Goal: Task Accomplishment & Management: Complete application form

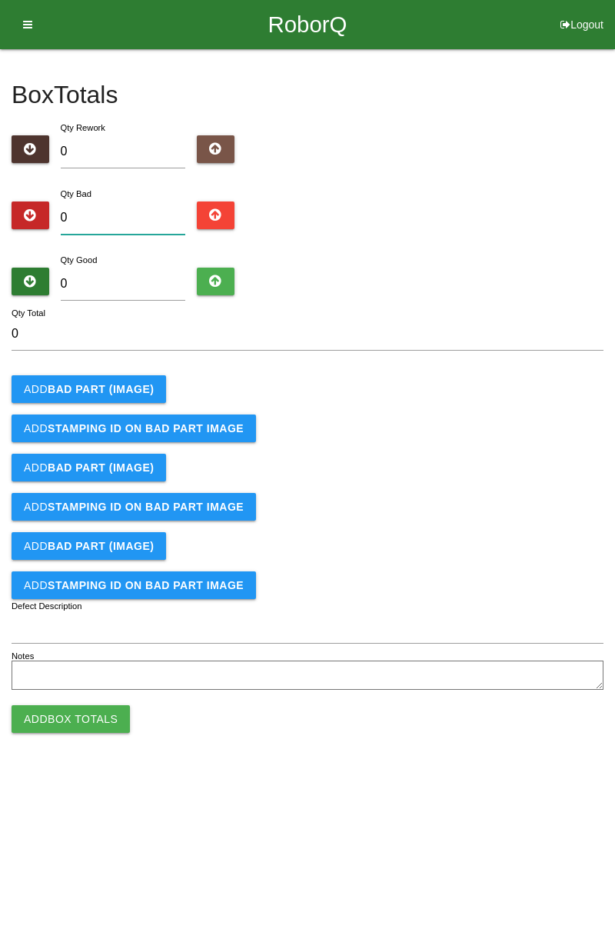
click at [115, 210] on input "0" at bounding box center [123, 218] width 125 height 33
type input "1"
type input "0"
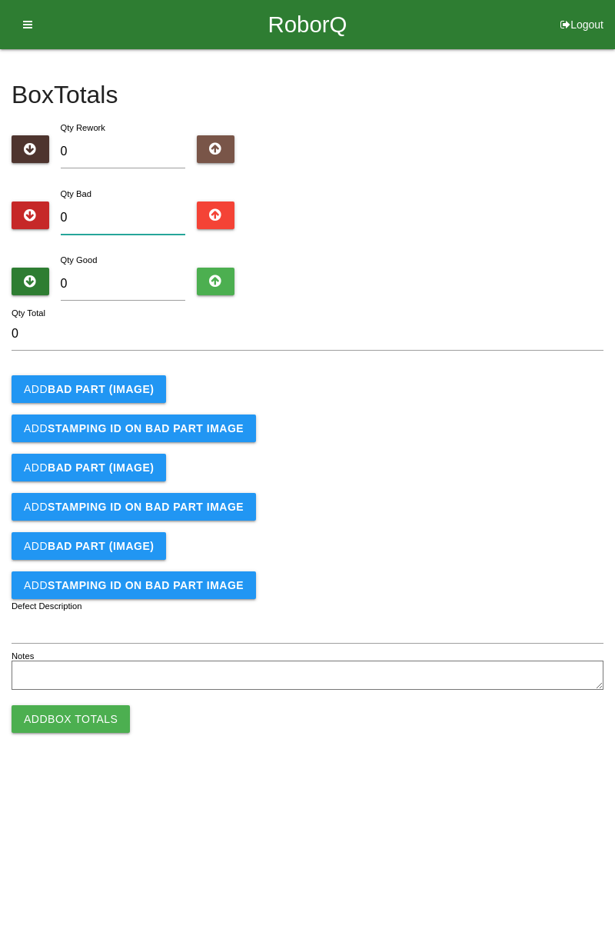
type input "1"
type input "0"
type input "1"
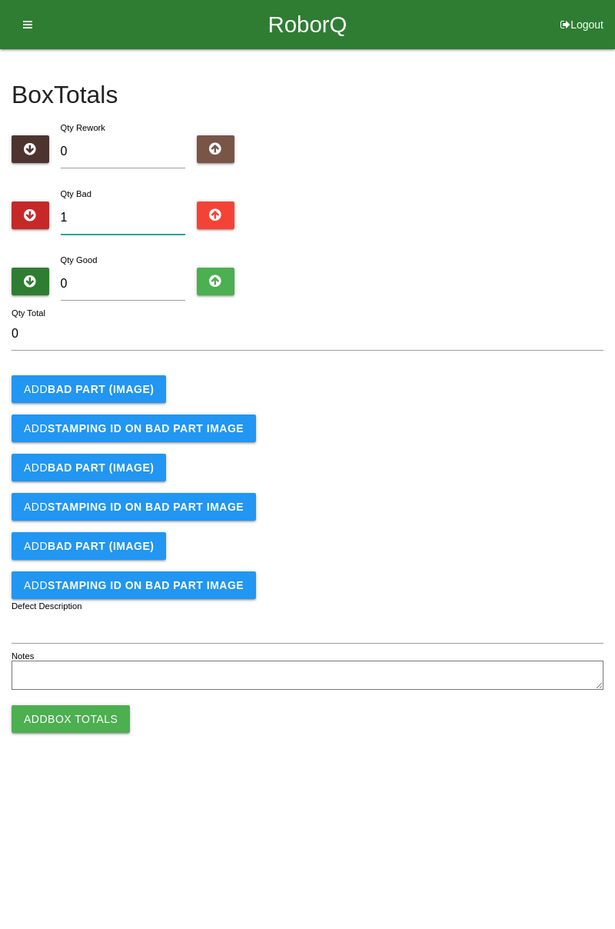
type input "1"
type input "12"
click at [117, 269] on input "0" at bounding box center [123, 284] width 125 height 33
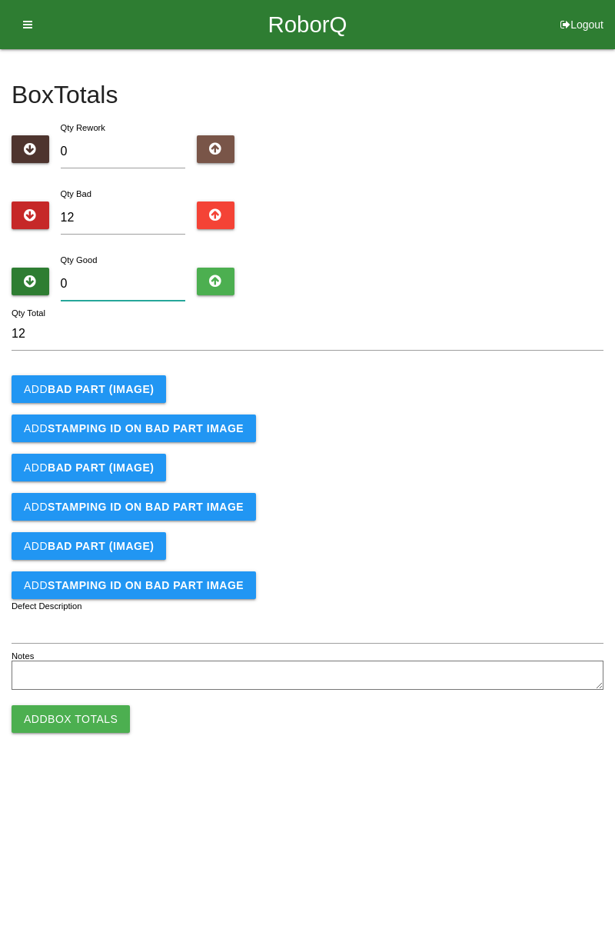
type input "7"
type input "19"
type input "72"
type input "84"
type input "72"
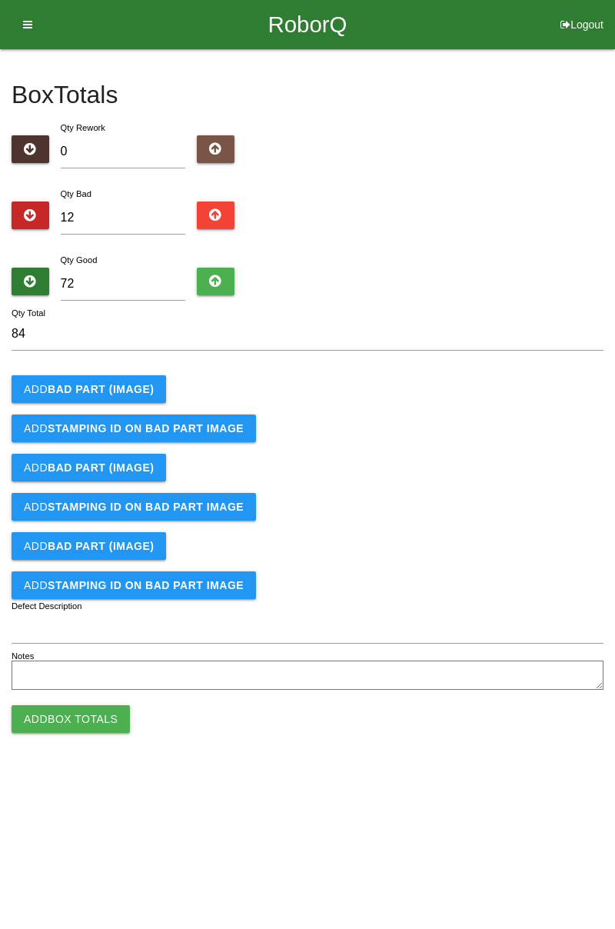
click at [108, 389] on b "BAD PART (IMAGE)" at bounding box center [101, 389] width 106 height 12
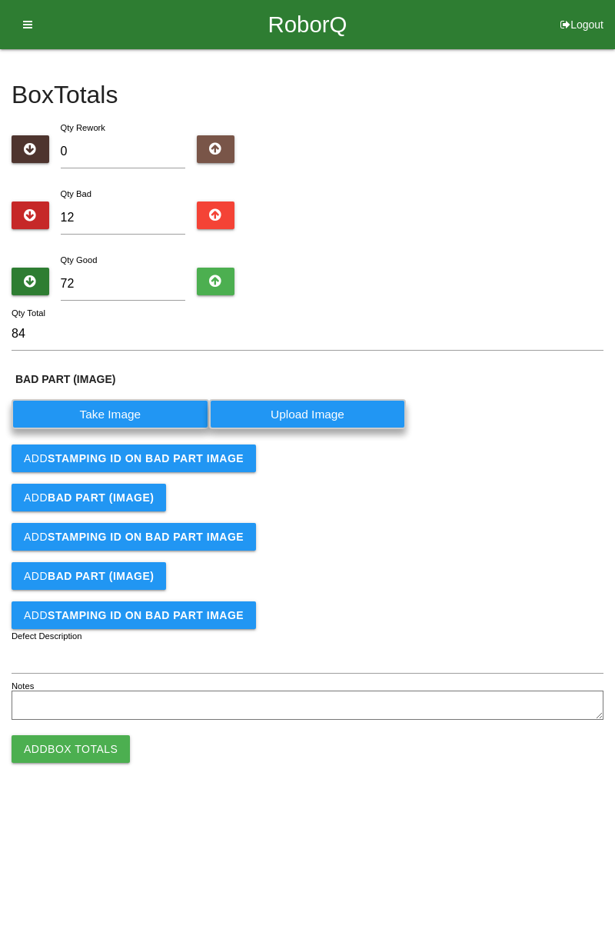
click at [118, 420] on label "Take Image" at bounding box center [111, 414] width 198 height 30
click at [0, 0] on \(IMAGE\) "Take Image" at bounding box center [0, 0] width 0 height 0
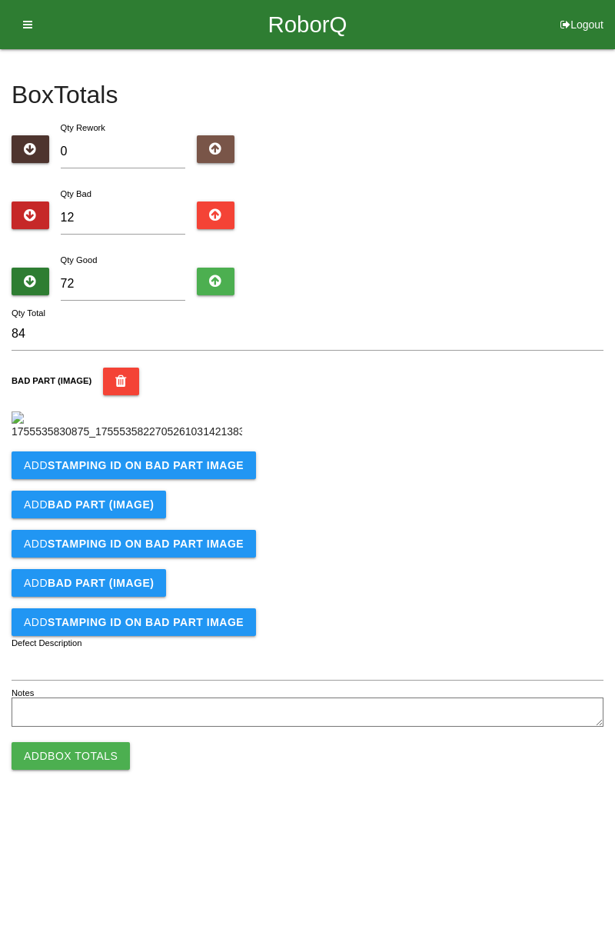
click at [71, 472] on b "STAMPING ID on BAD PART Image" at bounding box center [146, 465] width 196 height 12
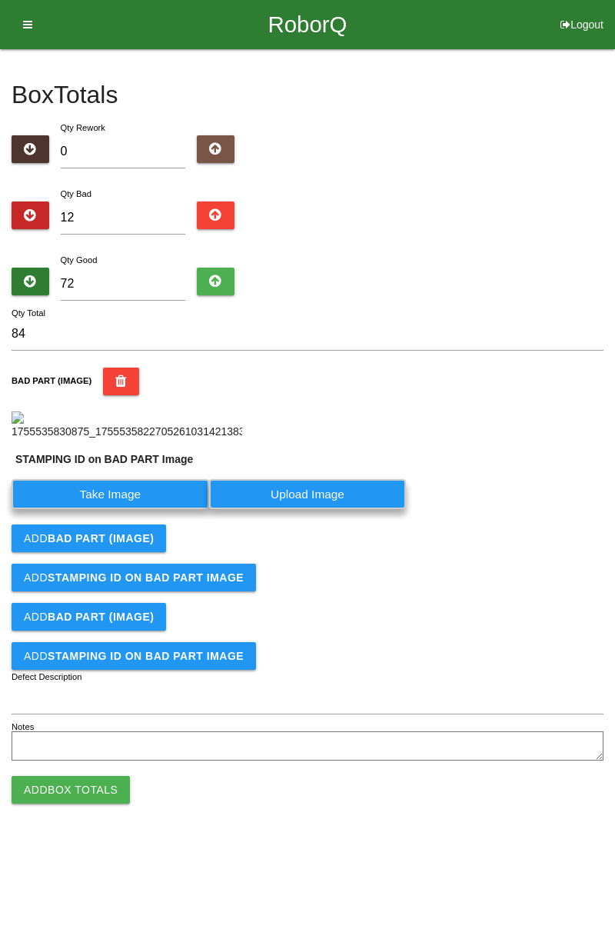
click at [79, 509] on label "Take Image" at bounding box center [111, 494] width 198 height 30
click at [0, 0] on PART "Take Image" at bounding box center [0, 0] width 0 height 0
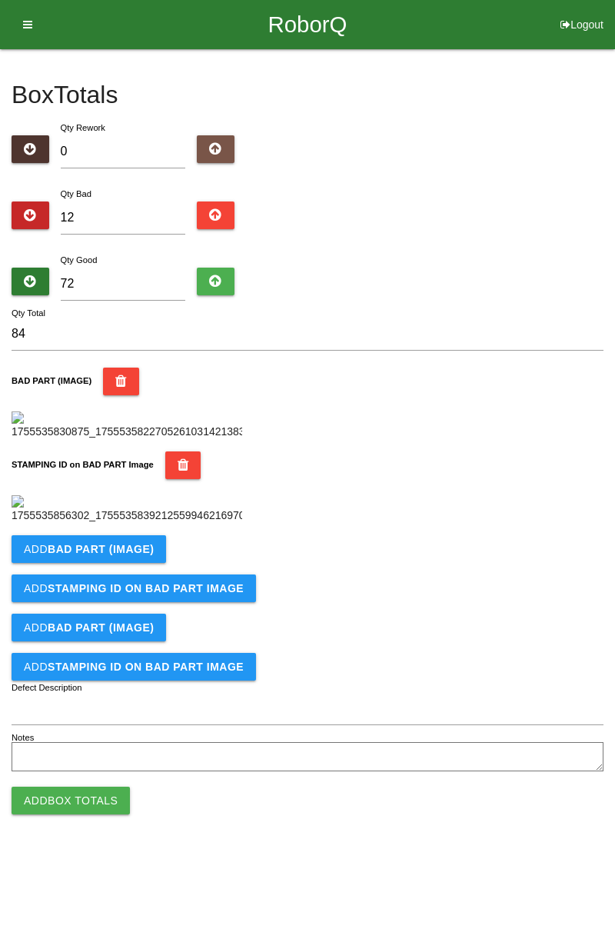
scroll to position [338, 0]
click at [106, 555] on b "BAD PART (IMAGE)" at bounding box center [101, 549] width 106 height 12
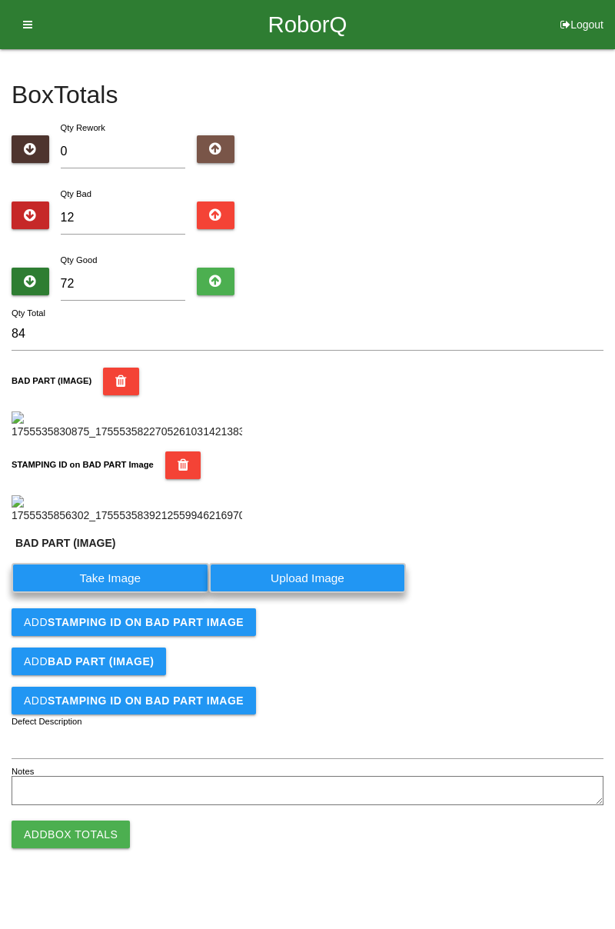
click at [115, 593] on label "Take Image" at bounding box center [111, 578] width 198 height 30
click at [0, 0] on \(IMAGE\) "Take Image" at bounding box center [0, 0] width 0 height 0
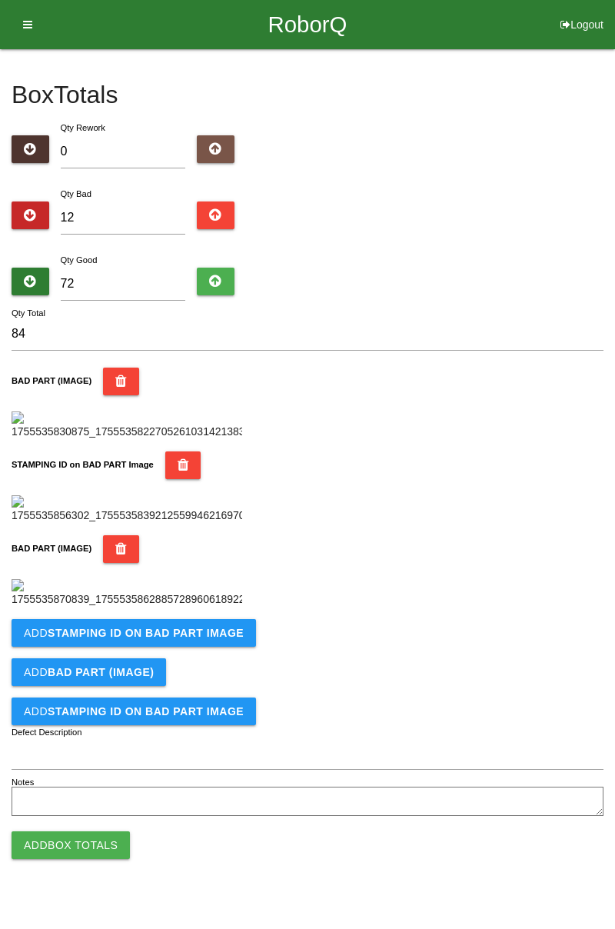
scroll to position [591, 0]
click at [184, 639] on b "STAMPING ID on BAD PART Image" at bounding box center [146, 633] width 196 height 12
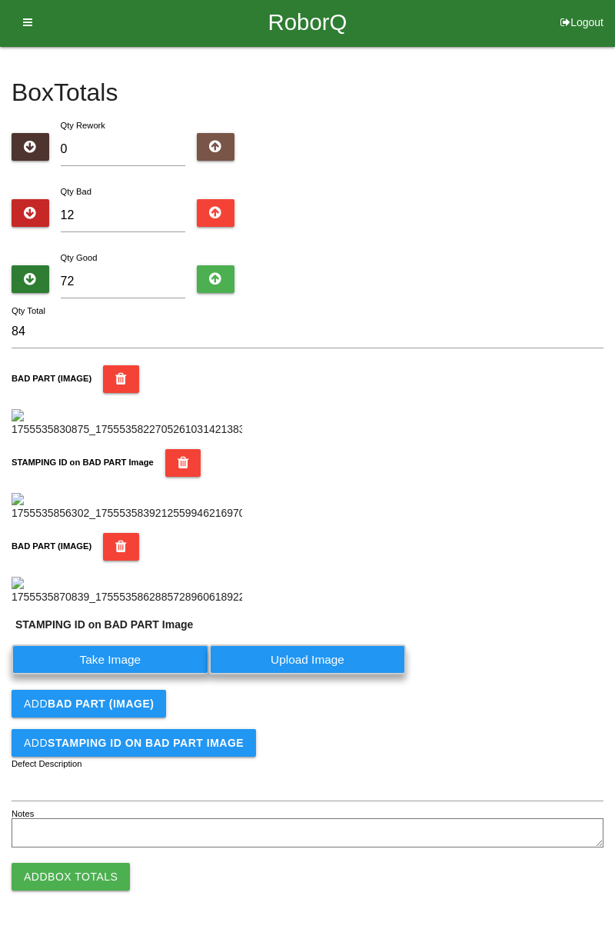
click at [138, 675] on label "Take Image" at bounding box center [111, 660] width 198 height 30
click at [0, 0] on PART "Take Image" at bounding box center [0, 0] width 0 height 0
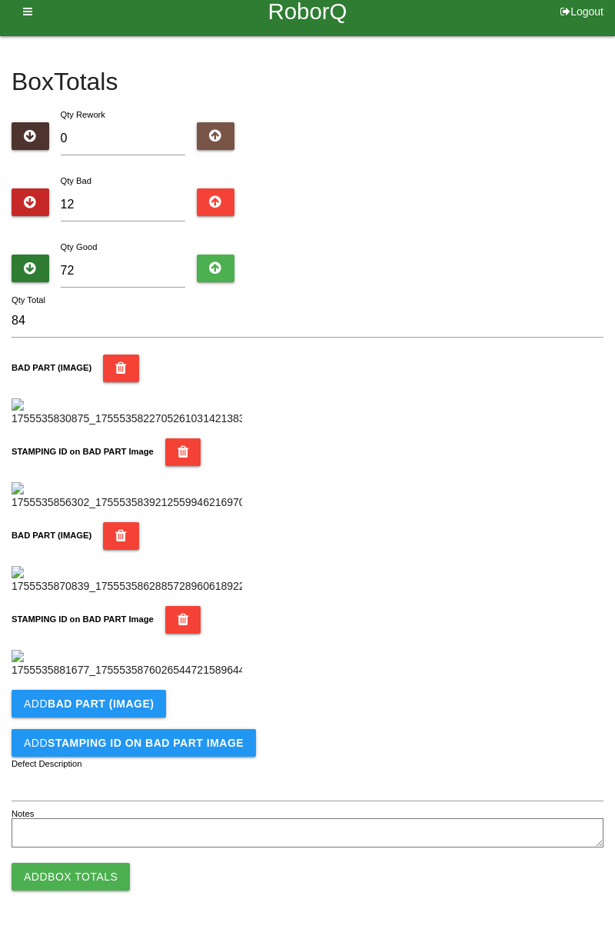
scroll to position [843, 0]
click at [118, 700] on b "BAD PART (IMAGE)" at bounding box center [101, 704] width 106 height 12
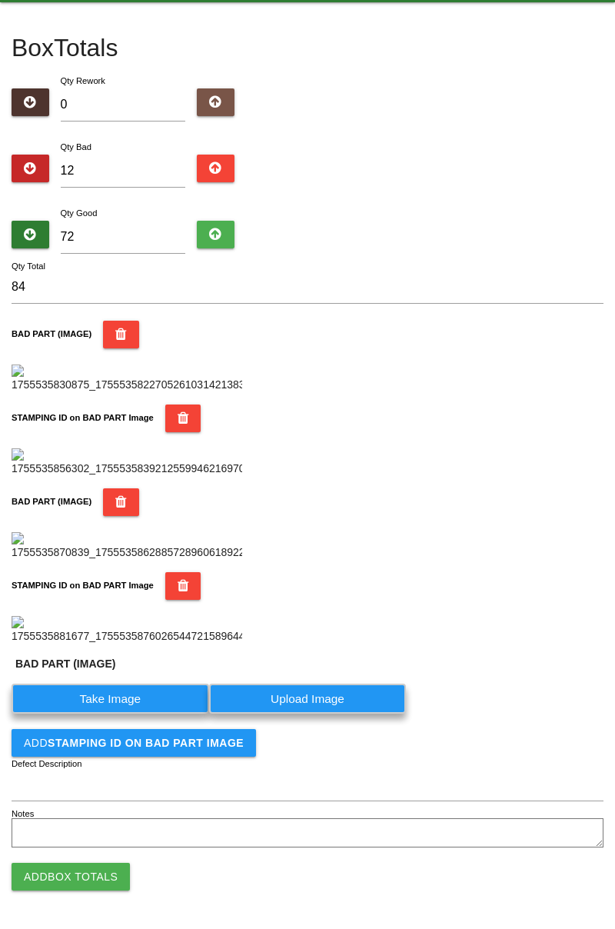
click at [143, 714] on label "Take Image" at bounding box center [111, 699] width 198 height 30
click at [0, 0] on \(IMAGE\) "Take Image" at bounding box center [0, 0] width 0 height 0
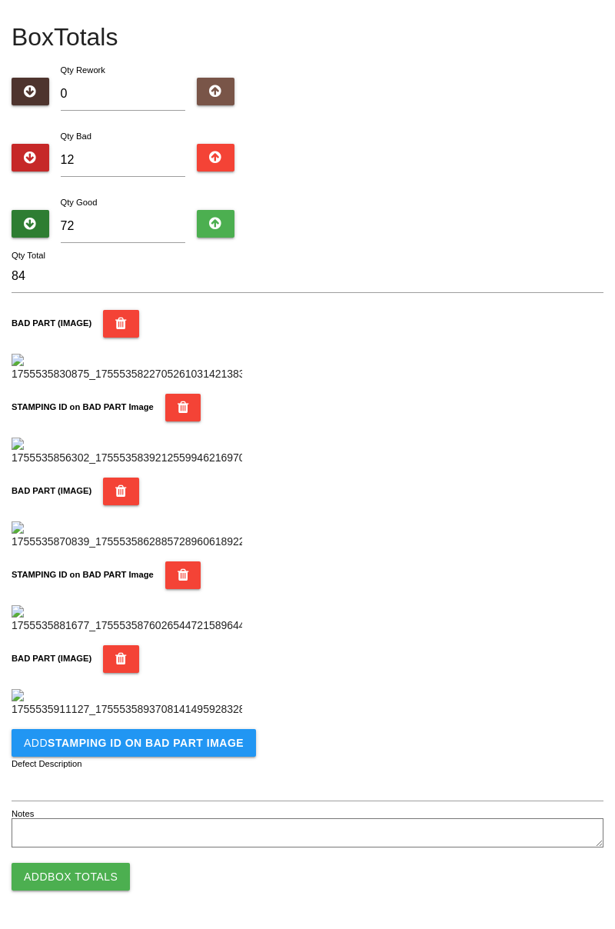
scroll to position [1095, 0]
click at [168, 743] on b "STAMPING ID on BAD PART Image" at bounding box center [146, 743] width 196 height 12
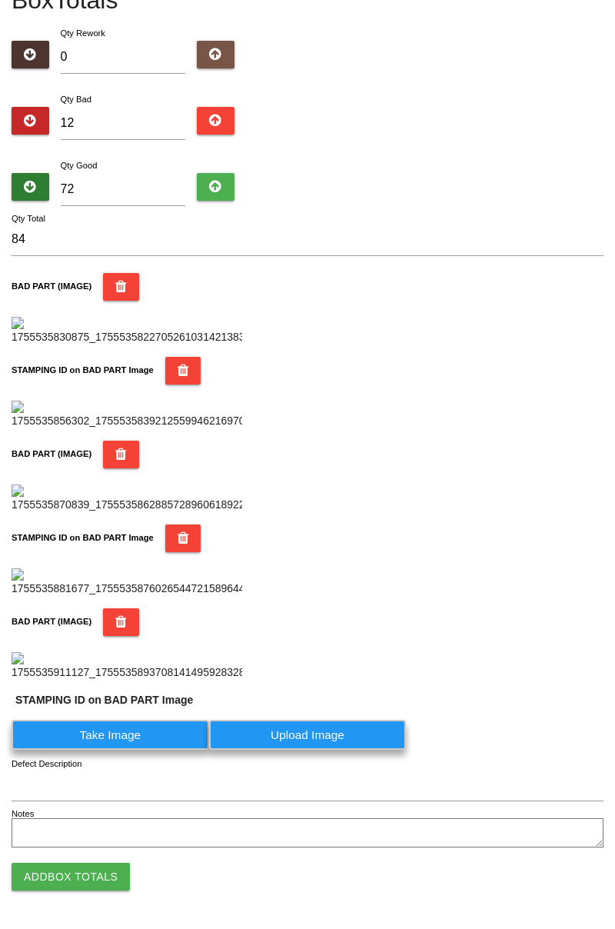
click at [128, 750] on label "Take Image" at bounding box center [111, 735] width 198 height 30
click at [0, 0] on PART "Take Image" at bounding box center [0, 0] width 0 height 0
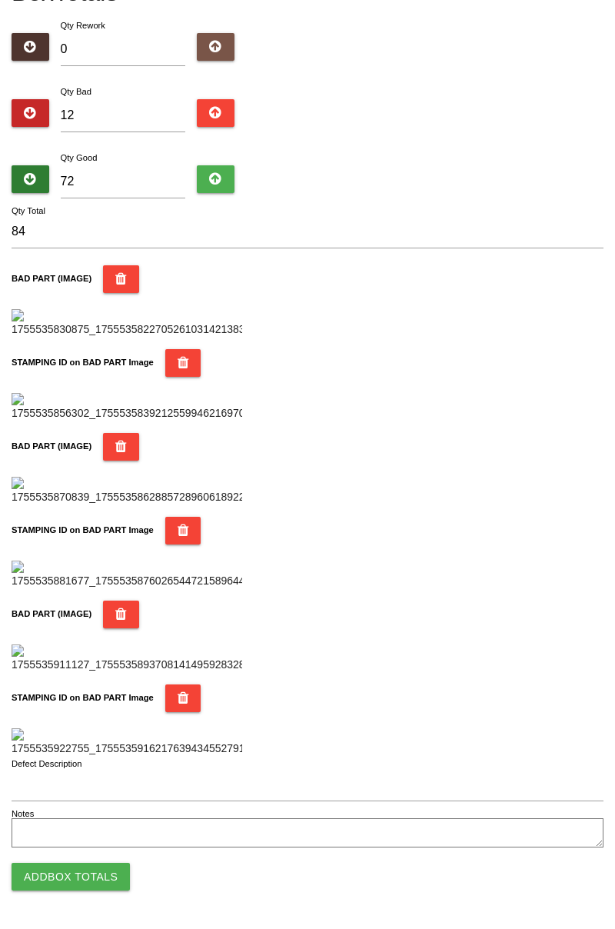
scroll to position [1348, 0]
click at [90, 876] on button "Add Box Totals" at bounding box center [71, 877] width 118 height 28
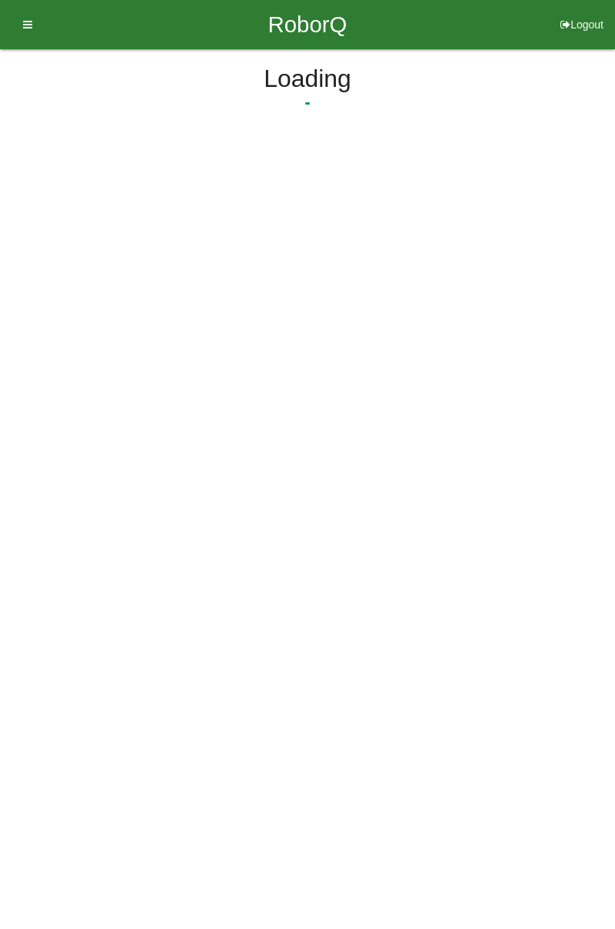
scroll to position [0, 0]
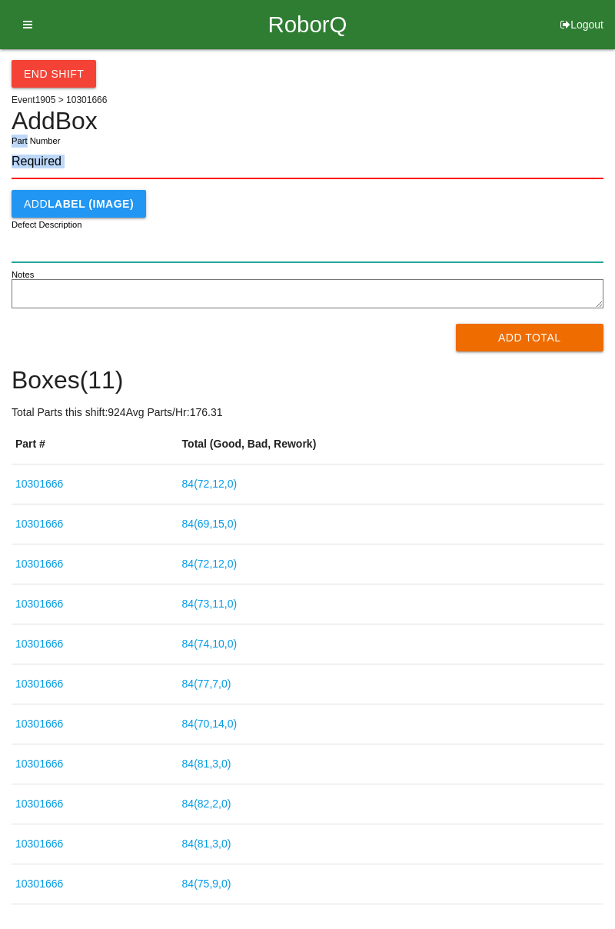
click at [247, 229] on input "Defect Description" at bounding box center [308, 245] width 592 height 33
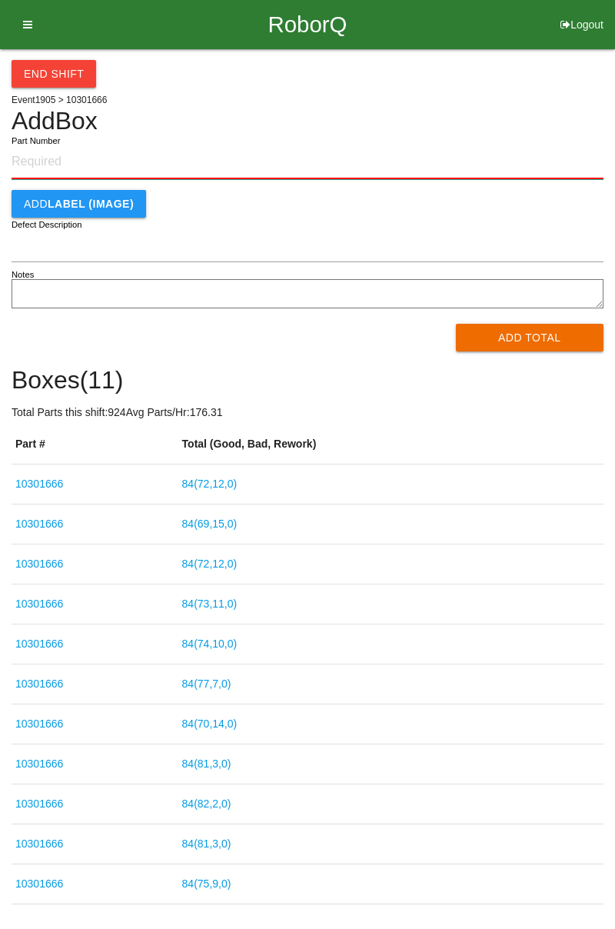
click at [85, 158] on input "Part Number" at bounding box center [308, 162] width 592 height 34
click at [81, 154] on input "Part Number" at bounding box center [308, 162] width 592 height 34
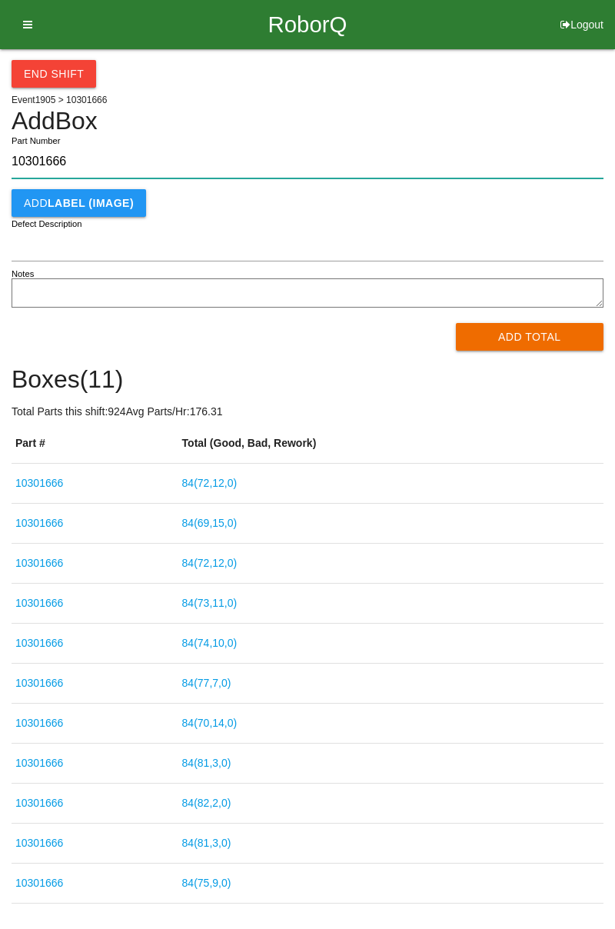
type input "10301666"
click at [495, 107] on div "End Shift Event 1905 > 10301666 Add Box 10301666 Part Number Add LABEL (IMAGE) …" at bounding box center [308, 476] width 592 height 855
click at [527, 342] on button "Add Total" at bounding box center [530, 337] width 148 height 28
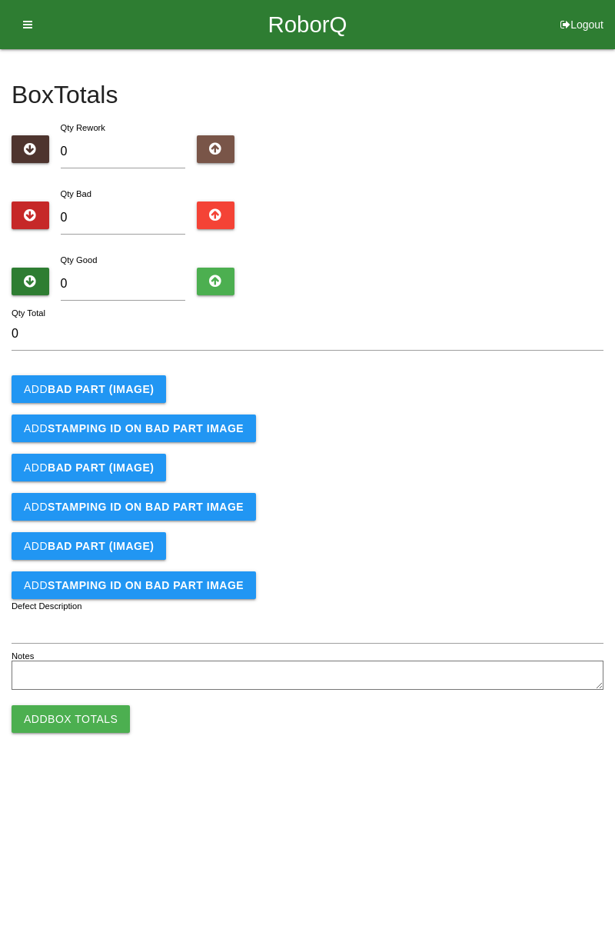
click at [127, 193] on div "Qty Bad 0" at bounding box center [123, 212] width 148 height 55
click at [115, 212] on input "0" at bounding box center [123, 218] width 125 height 33
type input "7"
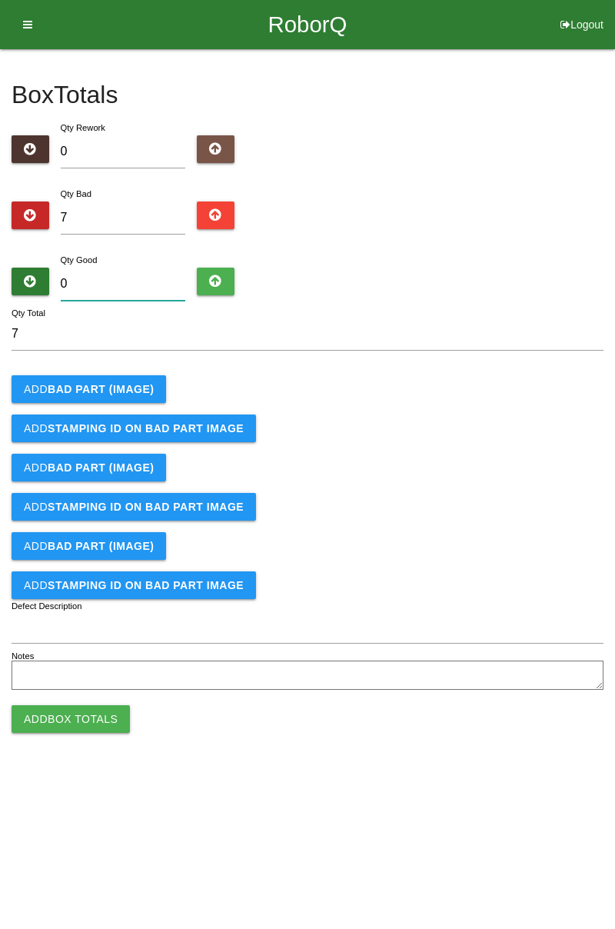
click at [152, 277] on input "0" at bounding box center [123, 284] width 125 height 33
type input "7"
type input "14"
type input "77"
type input "84"
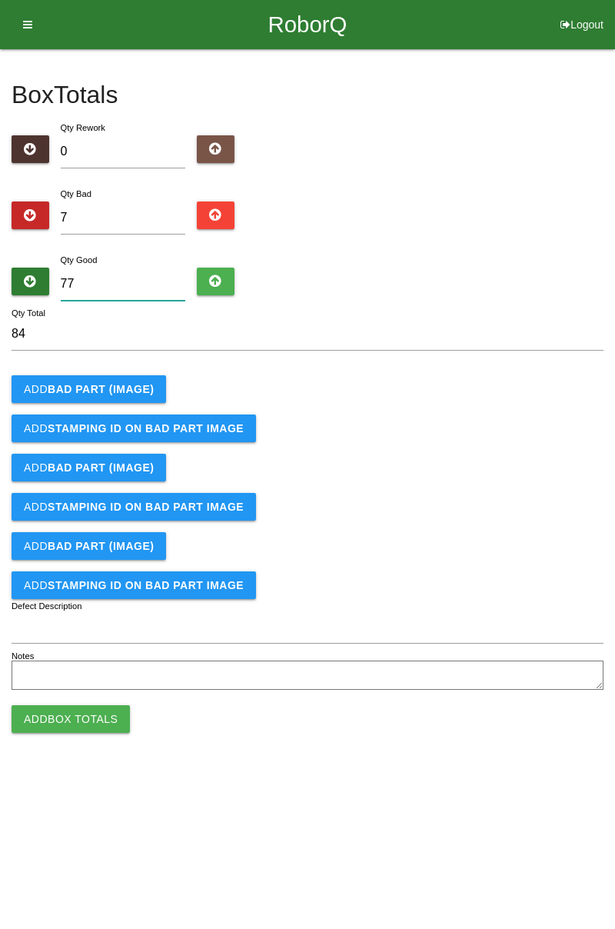
type input "77"
click at [120, 391] on b "BAD PART (IMAGE)" at bounding box center [101, 389] width 106 height 12
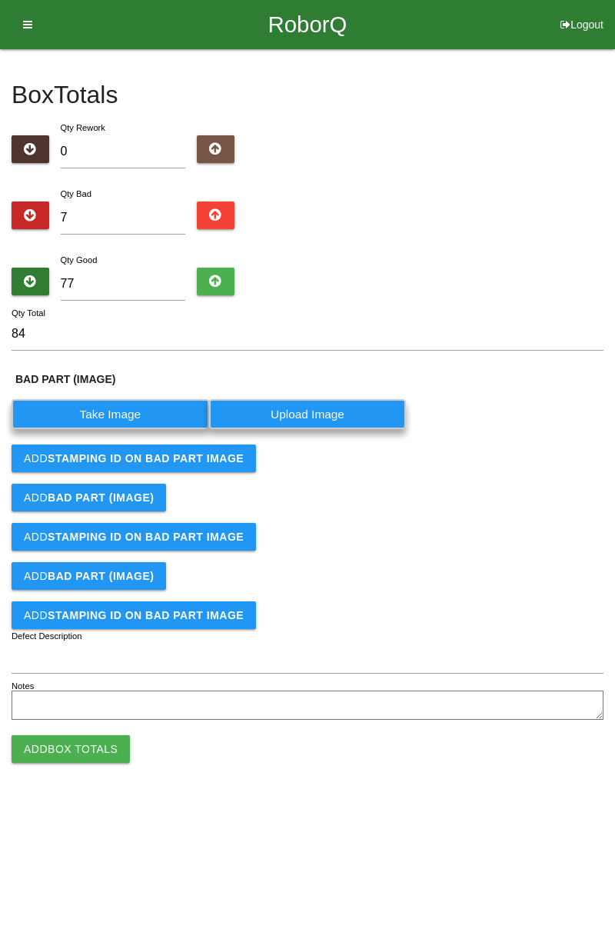
click at [137, 416] on label "Take Image" at bounding box center [111, 414] width 198 height 30
click at [0, 0] on \(IMAGE\) "Take Image" at bounding box center [0, 0] width 0 height 0
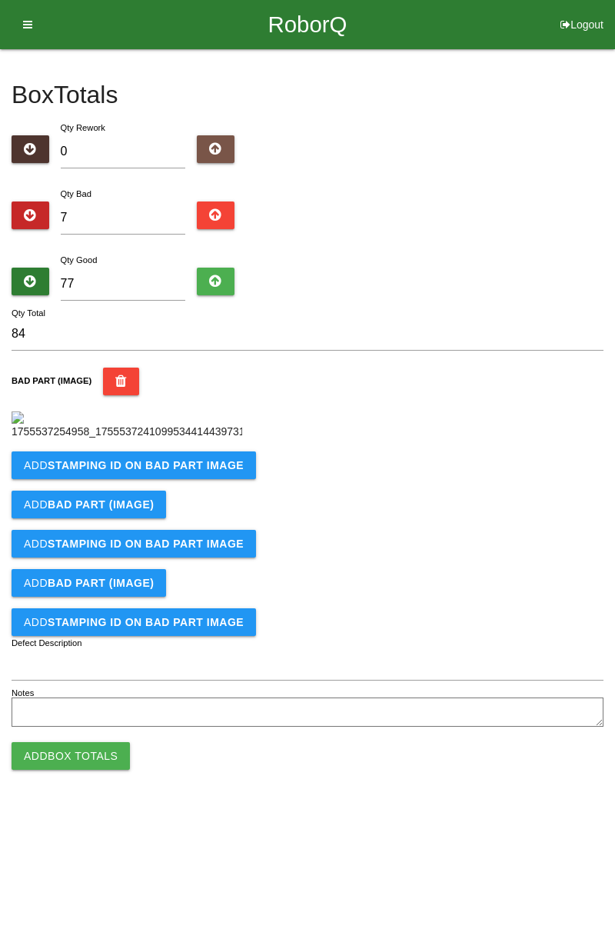
click at [188, 472] on b "STAMPING ID on BAD PART Image" at bounding box center [146, 465] width 196 height 12
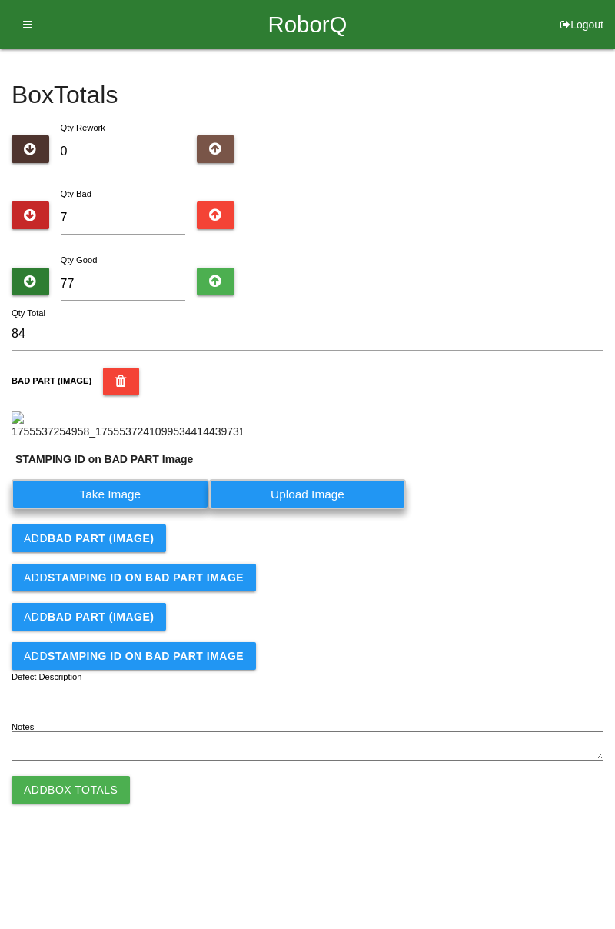
click at [145, 509] on label "Take Image" at bounding box center [111, 494] width 198 height 30
click at [0, 0] on PART "Take Image" at bounding box center [0, 0] width 0 height 0
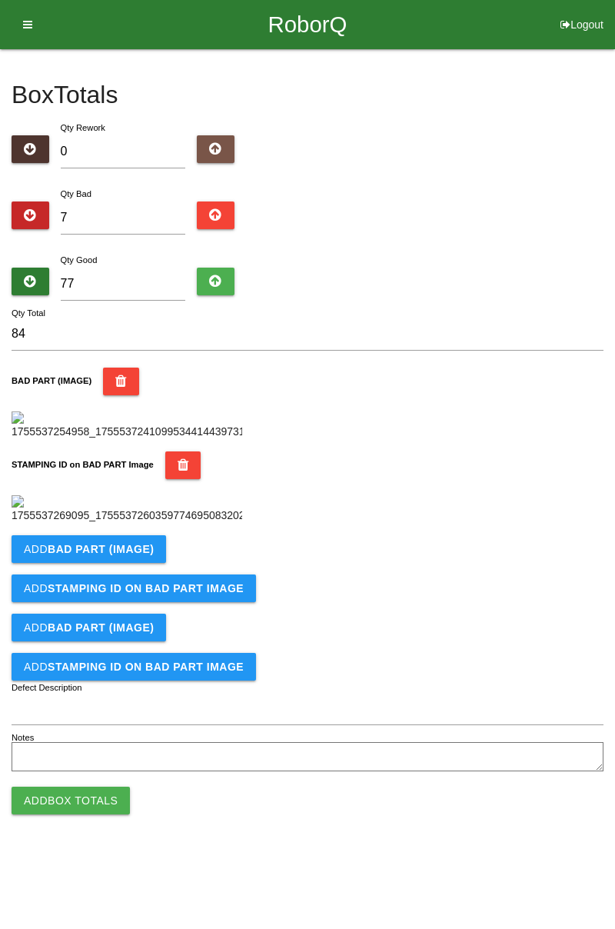
scroll to position [338, 0]
click at [128, 555] on b "BAD PART (IMAGE)" at bounding box center [101, 549] width 106 height 12
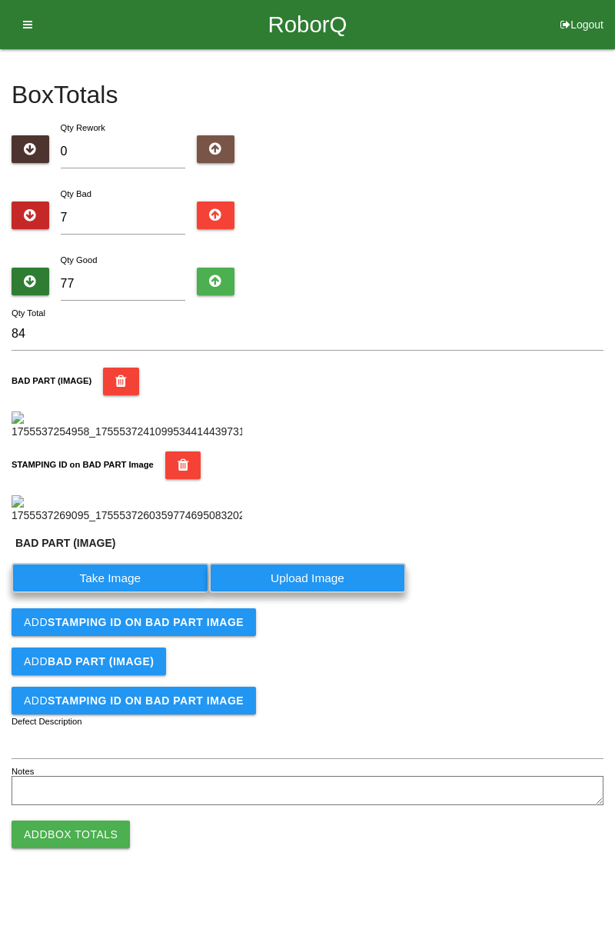
click at [137, 593] on label "Take Image" at bounding box center [111, 578] width 198 height 30
click at [0, 0] on \(IMAGE\) "Take Image" at bounding box center [0, 0] width 0 height 0
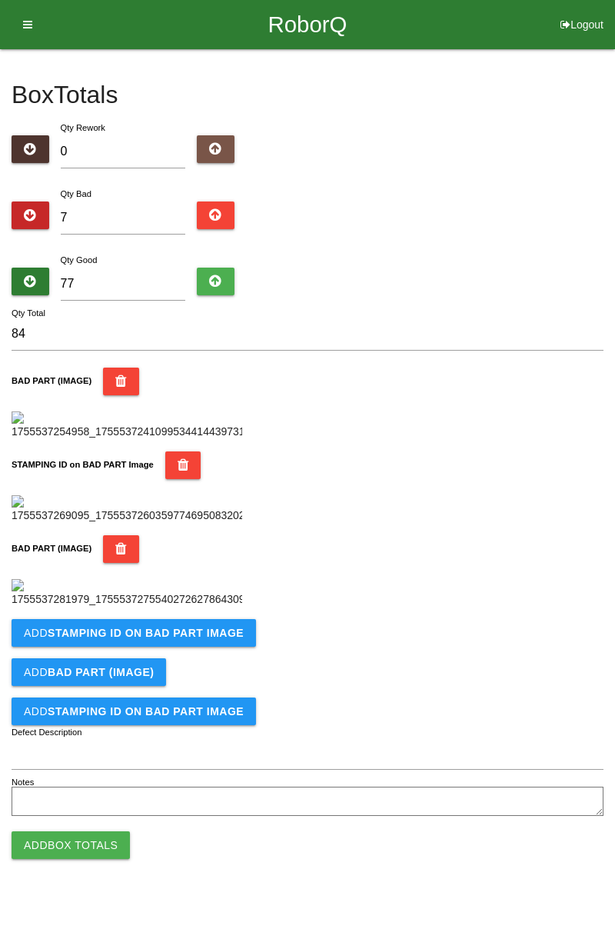
scroll to position [591, 0]
click at [180, 647] on button "Add STAMPING ID on BAD PART Image" at bounding box center [134, 633] width 245 height 28
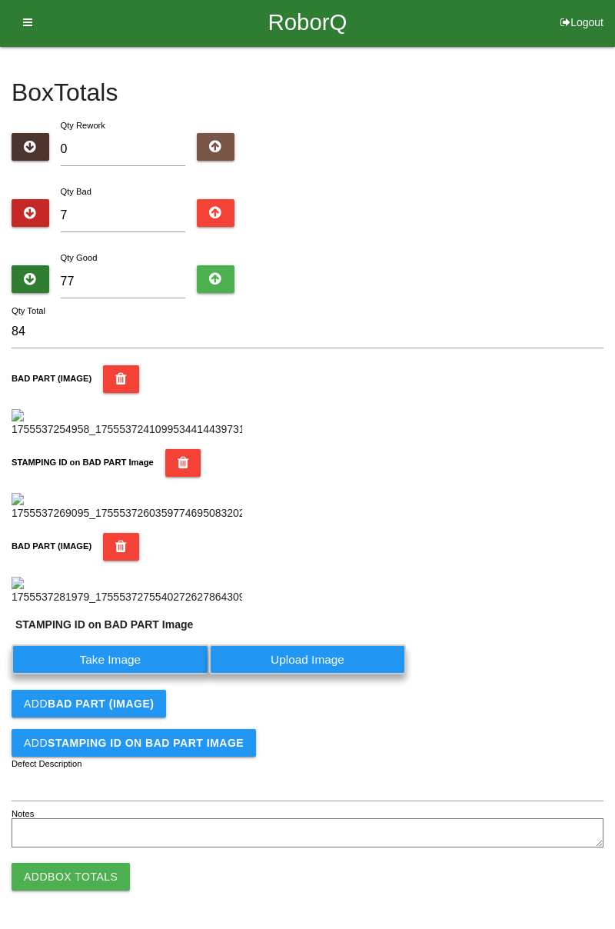
click at [155, 675] on label "Take Image" at bounding box center [111, 660] width 198 height 30
click at [0, 0] on PART "Take Image" at bounding box center [0, 0] width 0 height 0
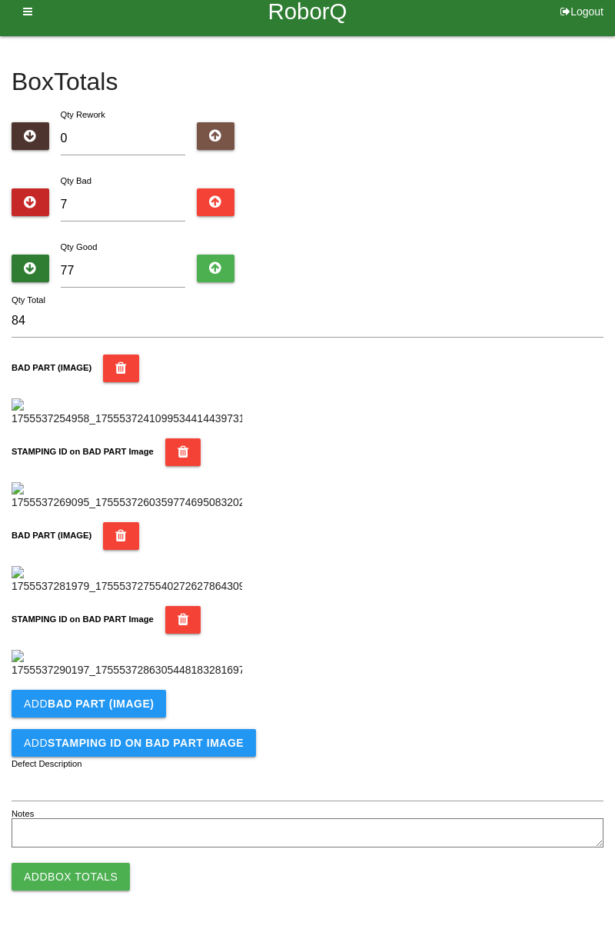
scroll to position [843, 0]
click at [140, 708] on b "BAD PART (IMAGE)" at bounding box center [101, 704] width 106 height 12
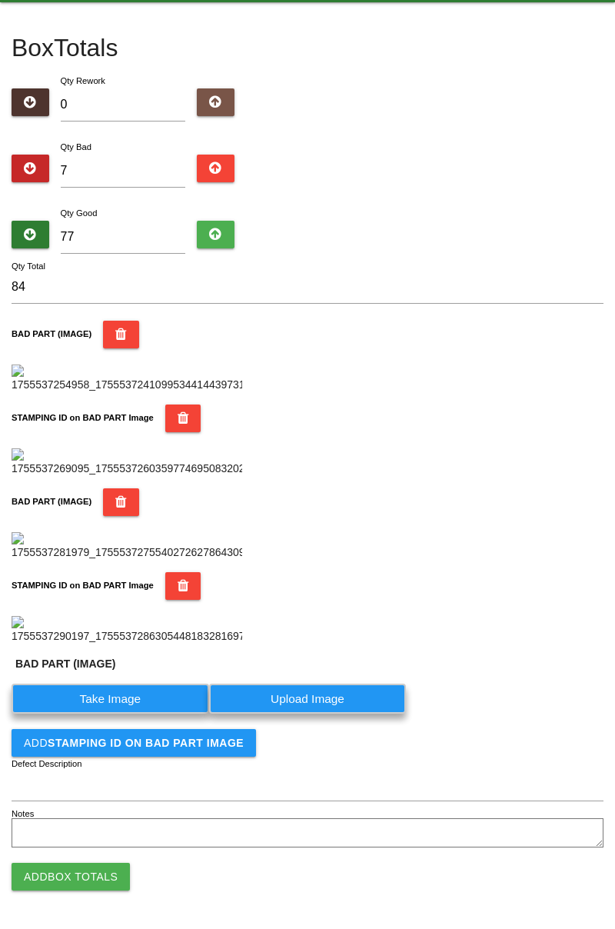
click at [129, 714] on label "Take Image" at bounding box center [111, 699] width 198 height 30
click at [0, 0] on \(IMAGE\) "Take Image" at bounding box center [0, 0] width 0 height 0
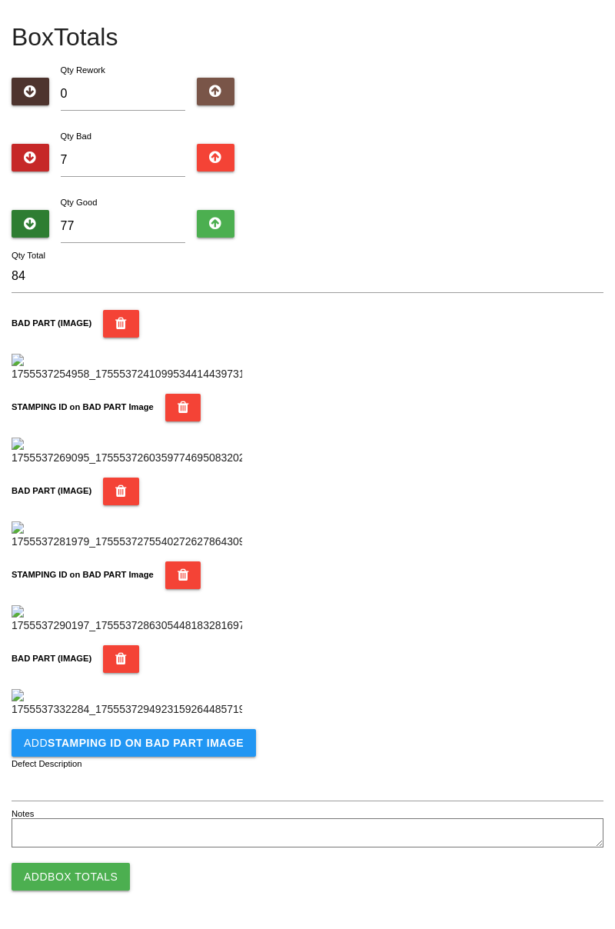
scroll to position [1095, 0]
click at [175, 748] on b "STAMPING ID on BAD PART Image" at bounding box center [146, 743] width 196 height 12
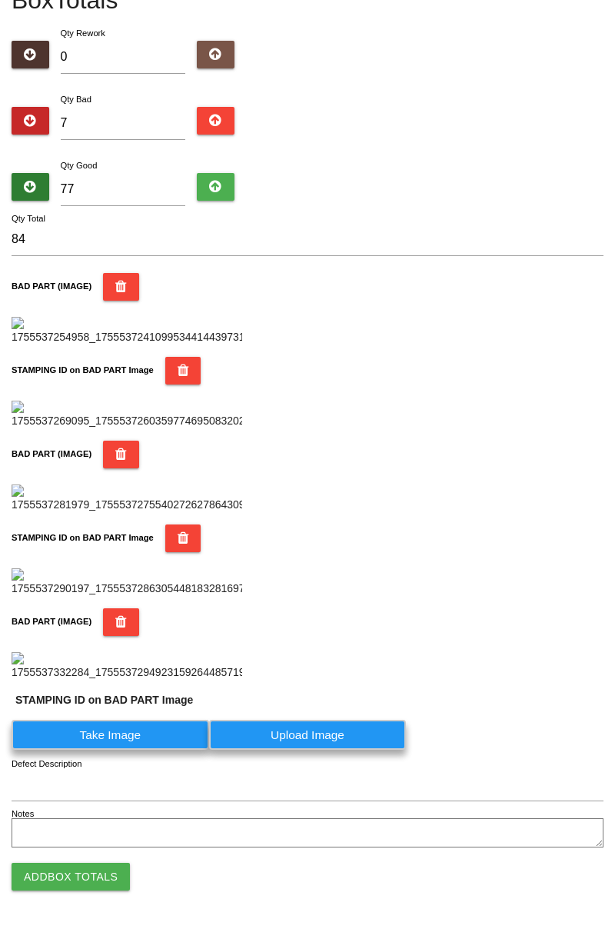
click at [141, 750] on label "Take Image" at bounding box center [111, 735] width 198 height 30
click at [0, 0] on PART "Take Image" at bounding box center [0, 0] width 0 height 0
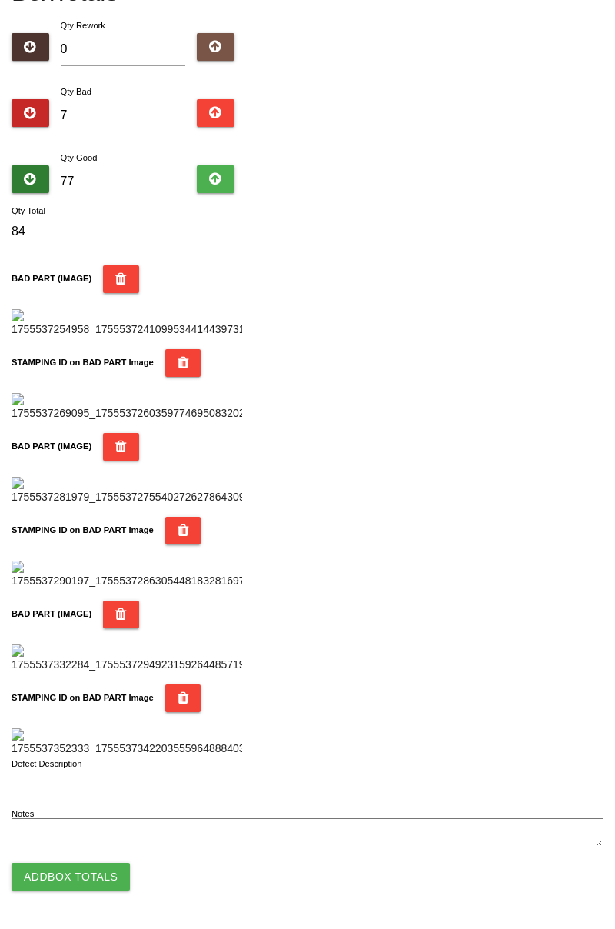
scroll to position [1348, 0]
click at [98, 868] on button "Add Box Totals" at bounding box center [71, 877] width 118 height 28
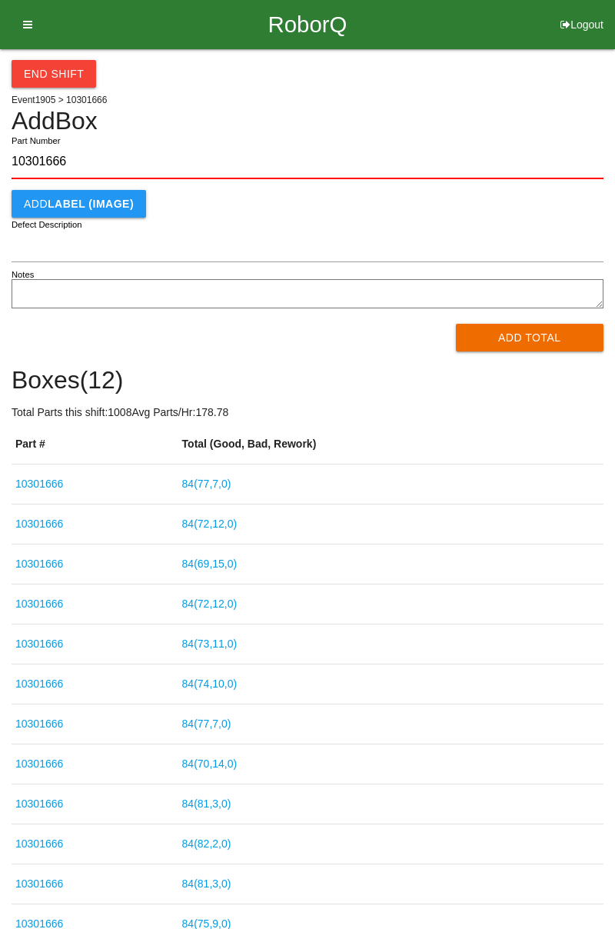
type input "10301666"
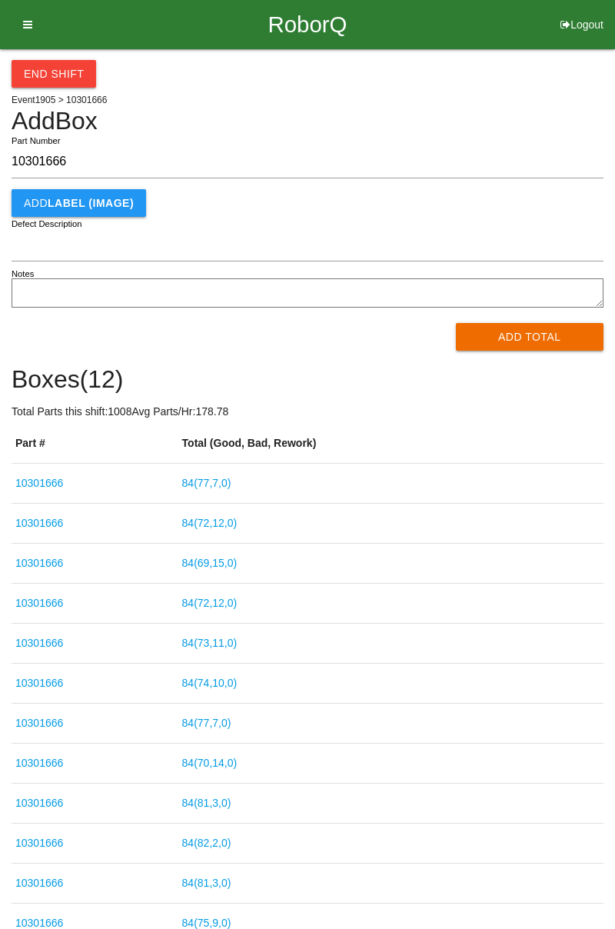
click at [531, 340] on button "Add Total" at bounding box center [530, 337] width 148 height 28
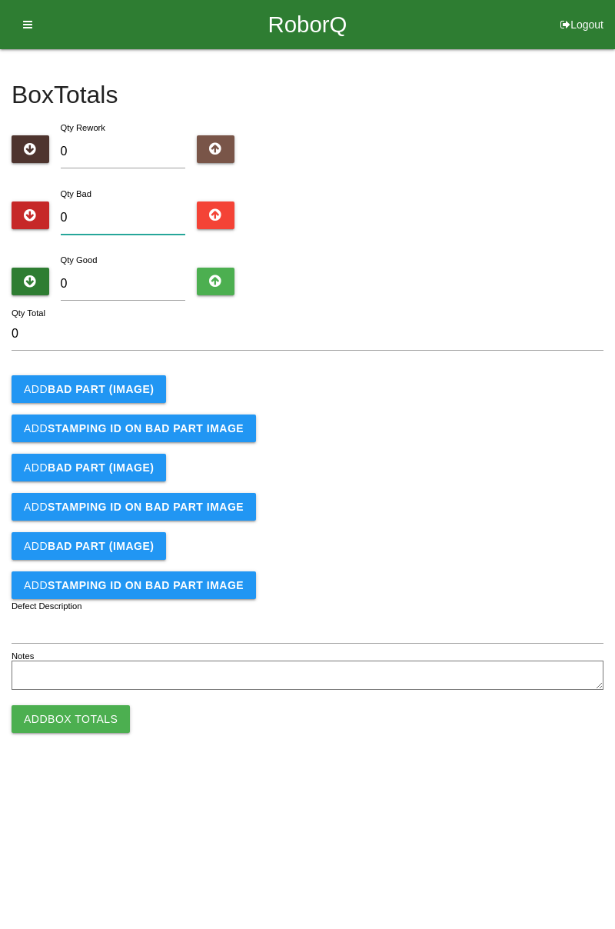
click at [135, 217] on input "0" at bounding box center [123, 218] width 125 height 33
type input "9"
click at [143, 288] on input "0" at bounding box center [123, 284] width 125 height 33
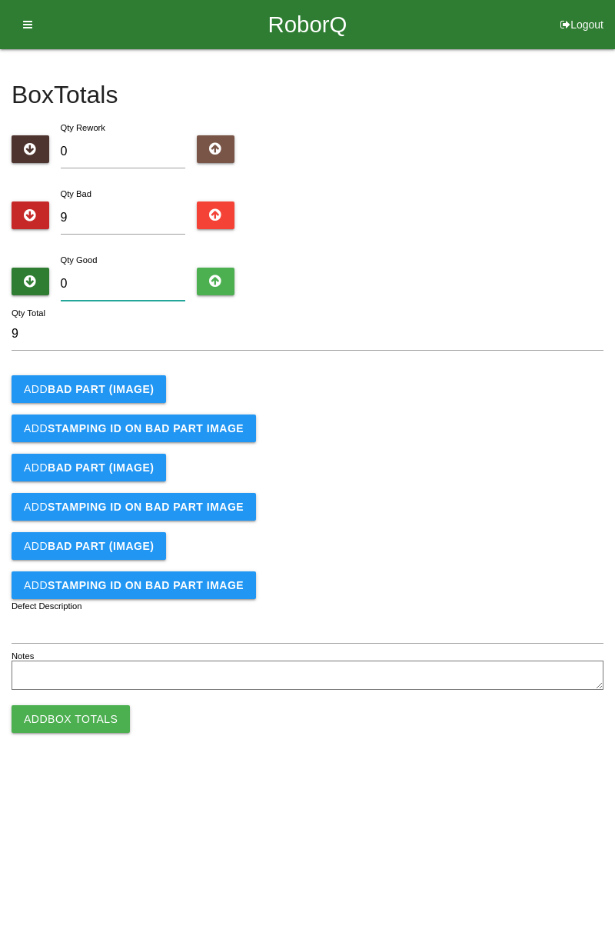
type input "7"
type input "16"
type input "75"
type input "84"
type input "75"
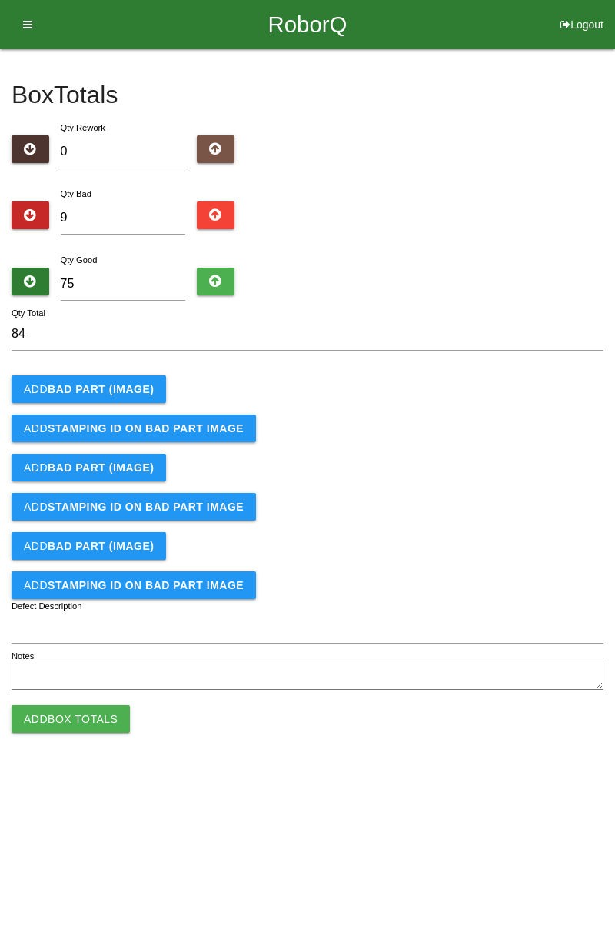
click at [138, 375] on button "Add BAD PART (IMAGE)" at bounding box center [89, 389] width 155 height 28
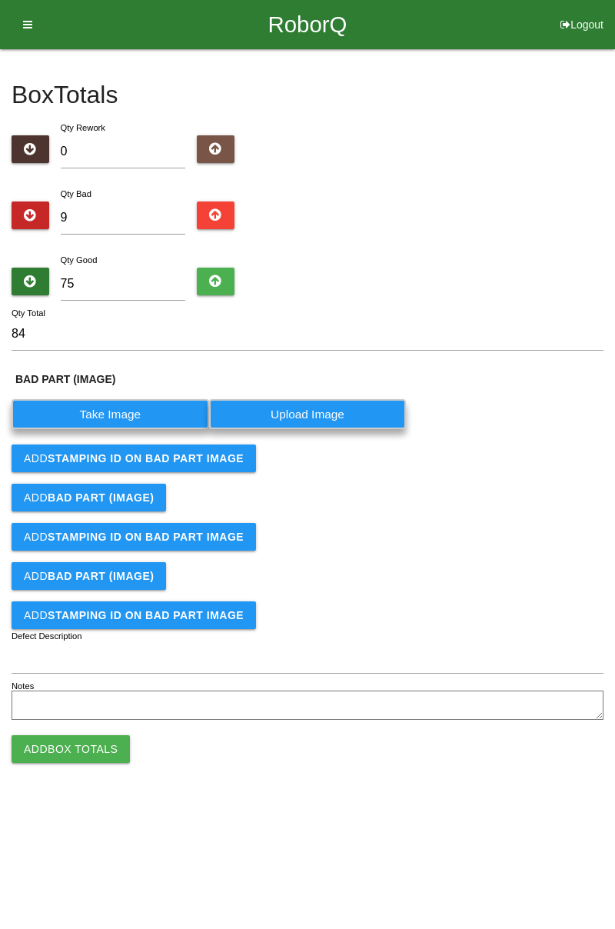
click at [148, 413] on label "Take Image" at bounding box center [111, 414] width 198 height 30
click at [0, 0] on \(IMAGE\) "Take Image" at bounding box center [0, 0] width 0 height 0
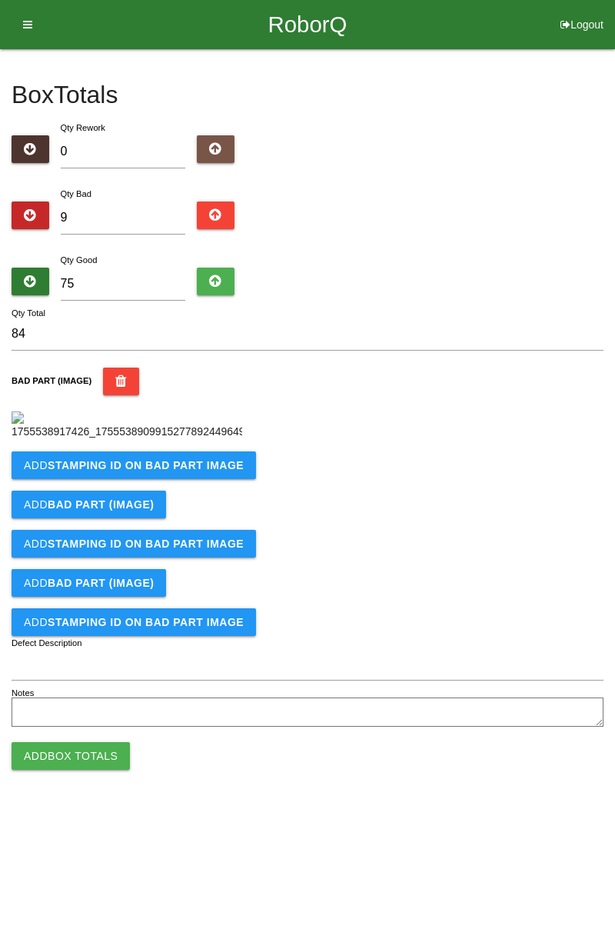
click at [134, 472] on b "STAMPING ID on BAD PART Image" at bounding box center [146, 465] width 196 height 12
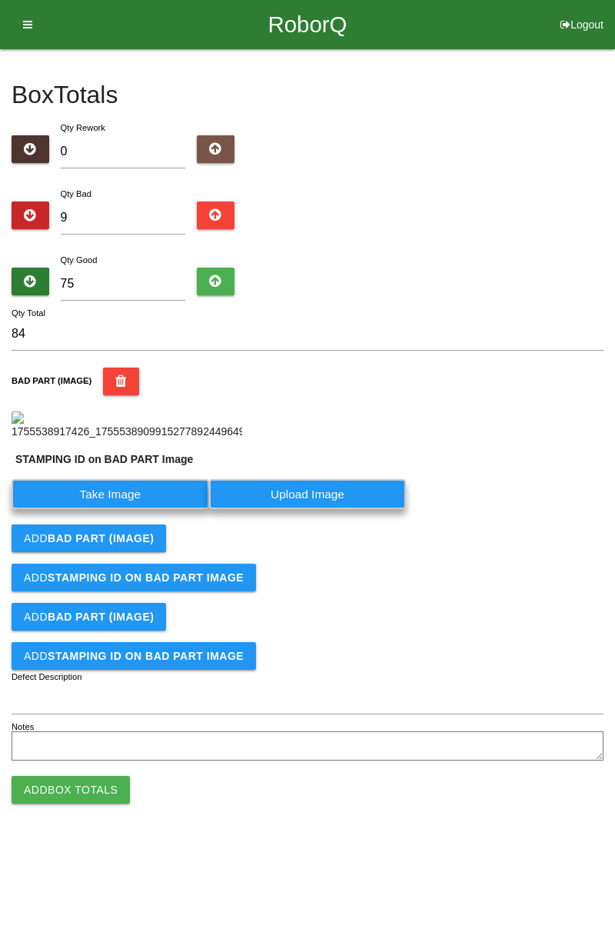
click at [128, 509] on label "Take Image" at bounding box center [111, 494] width 198 height 30
click at [0, 0] on PART "Take Image" at bounding box center [0, 0] width 0 height 0
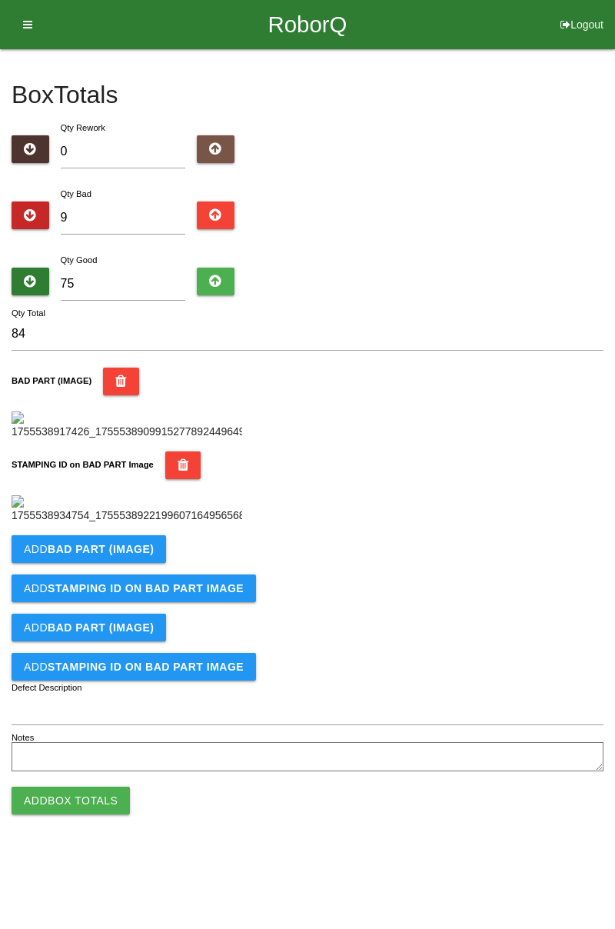
scroll to position [338, 0]
click at [144, 555] on b "BAD PART (IMAGE)" at bounding box center [101, 549] width 106 height 12
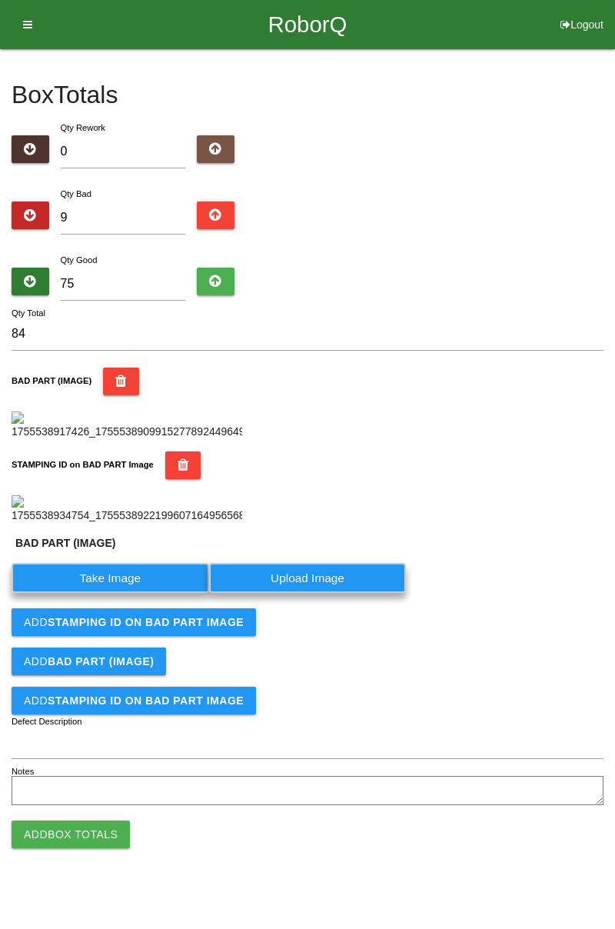
click at [129, 593] on label "Take Image" at bounding box center [111, 578] width 198 height 30
click at [0, 0] on \(IMAGE\) "Take Image" at bounding box center [0, 0] width 0 height 0
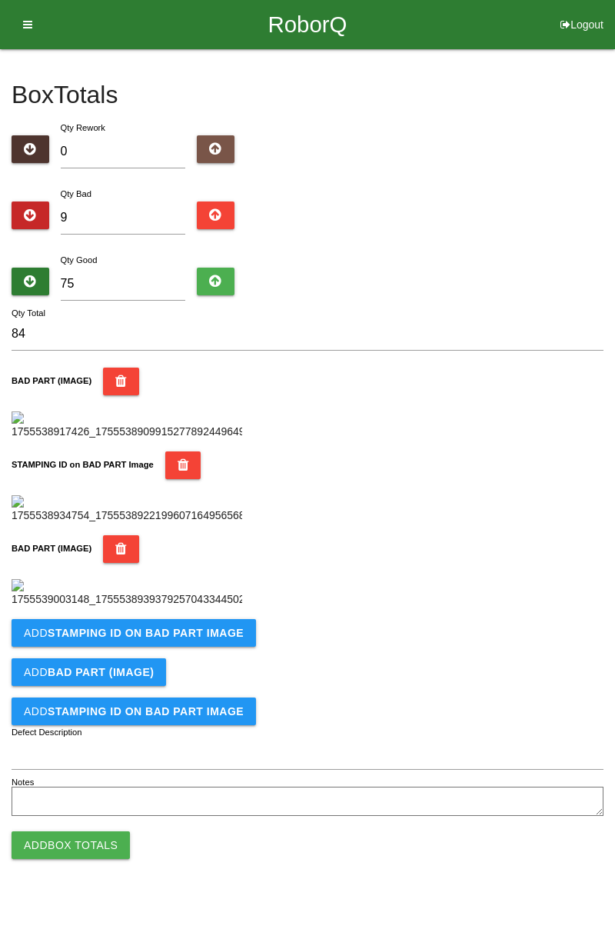
scroll to position [591, 0]
click at [118, 535] on icon "button" at bounding box center [121, 549] width 12 height 28
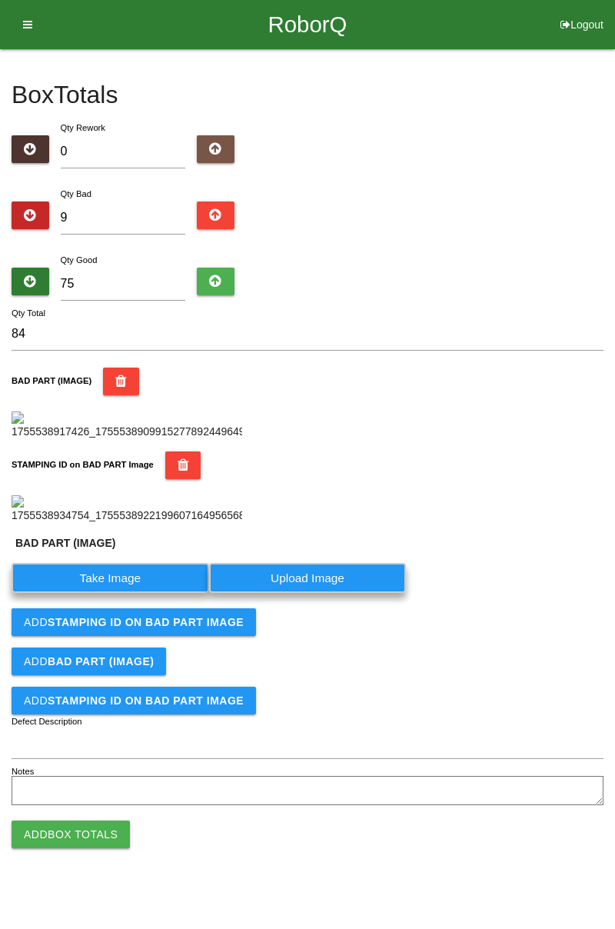
click at [144, 593] on label "Take Image" at bounding box center [111, 578] width 198 height 30
click at [0, 0] on \(IMAGE\) "Take Image" at bounding box center [0, 0] width 0 height 0
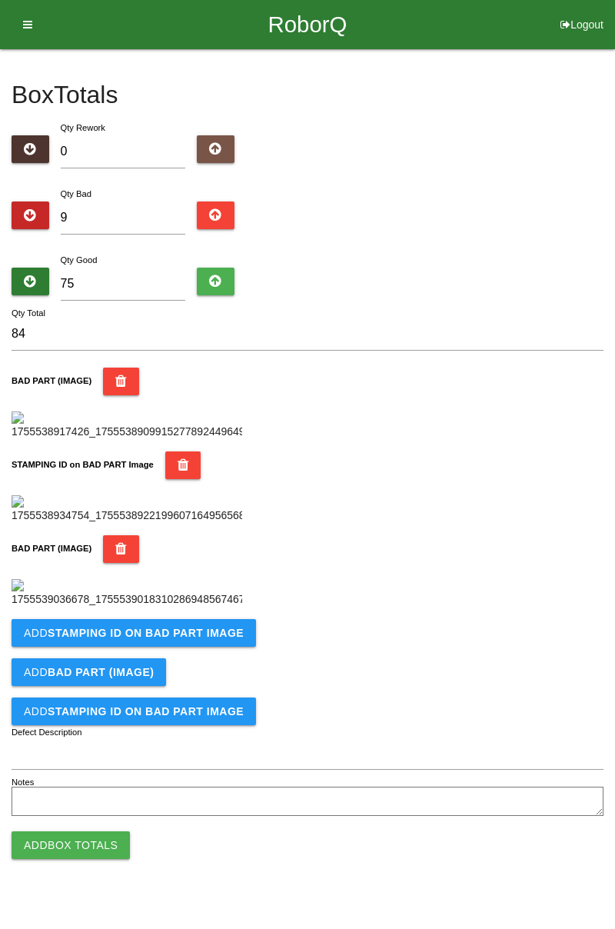
scroll to position [591, 0]
click at [177, 639] on b "STAMPING ID on BAD PART Image" at bounding box center [146, 633] width 196 height 12
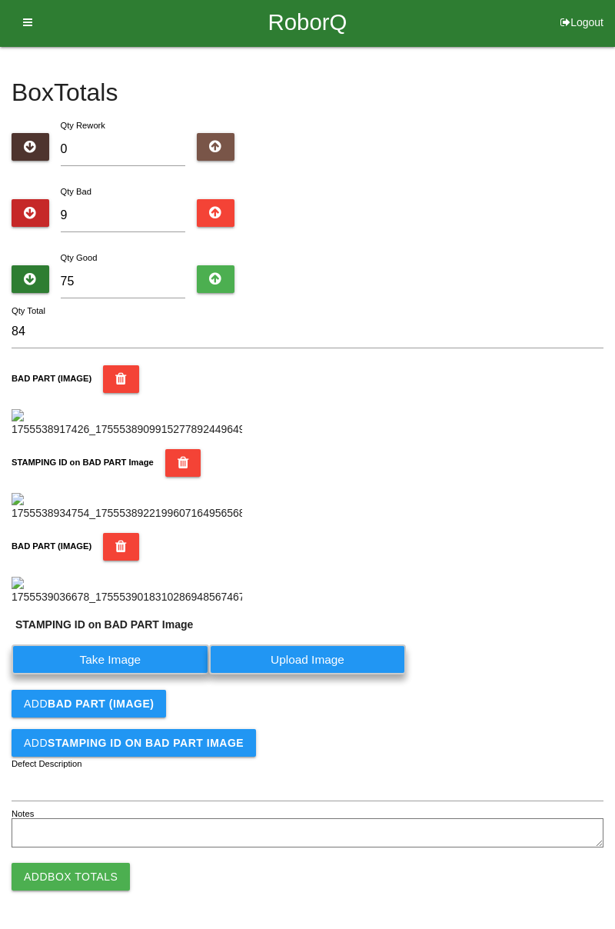
click at [118, 533] on icon "button" at bounding box center [121, 547] width 12 height 28
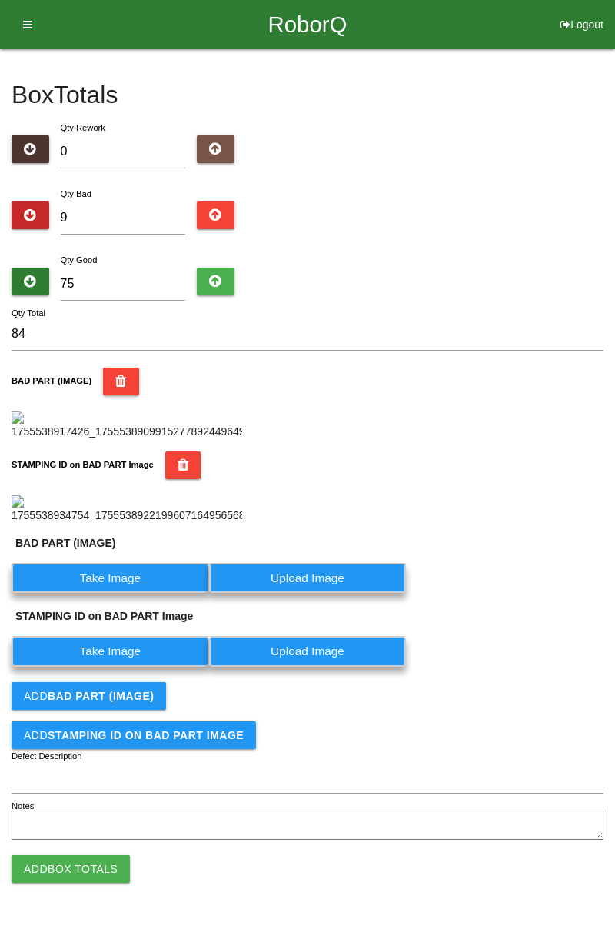
click at [122, 578] on label "Take Image" at bounding box center [111, 578] width 198 height 30
click at [0, 0] on \(IMAGE\) "Take Image" at bounding box center [0, 0] width 0 height 0
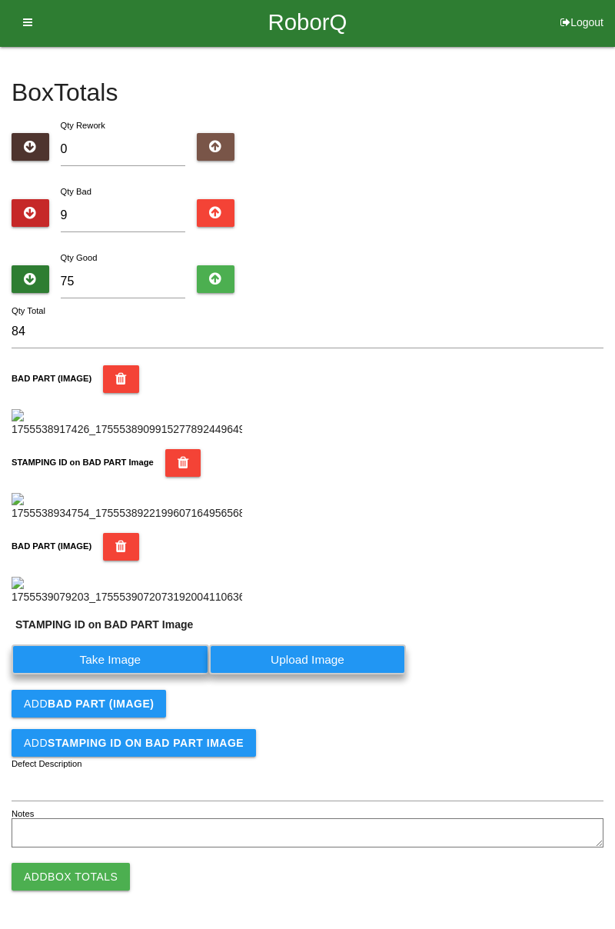
scroll to position [591, 0]
click at [145, 675] on label "Take Image" at bounding box center [111, 660] width 198 height 30
click at [0, 0] on PART "Take Image" at bounding box center [0, 0] width 0 height 0
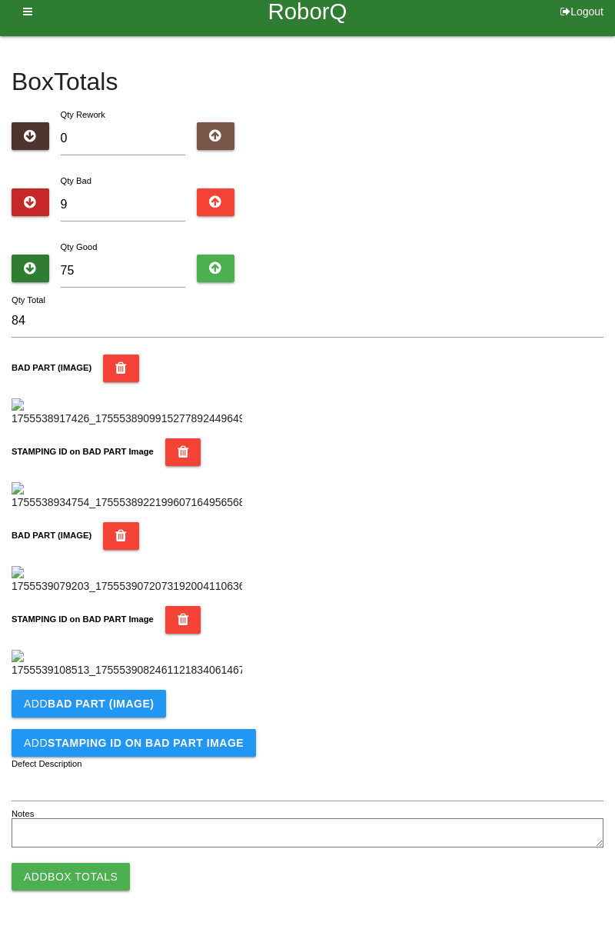
scroll to position [843, 0]
click at [97, 703] on b "BAD PART (IMAGE)" at bounding box center [101, 704] width 106 height 12
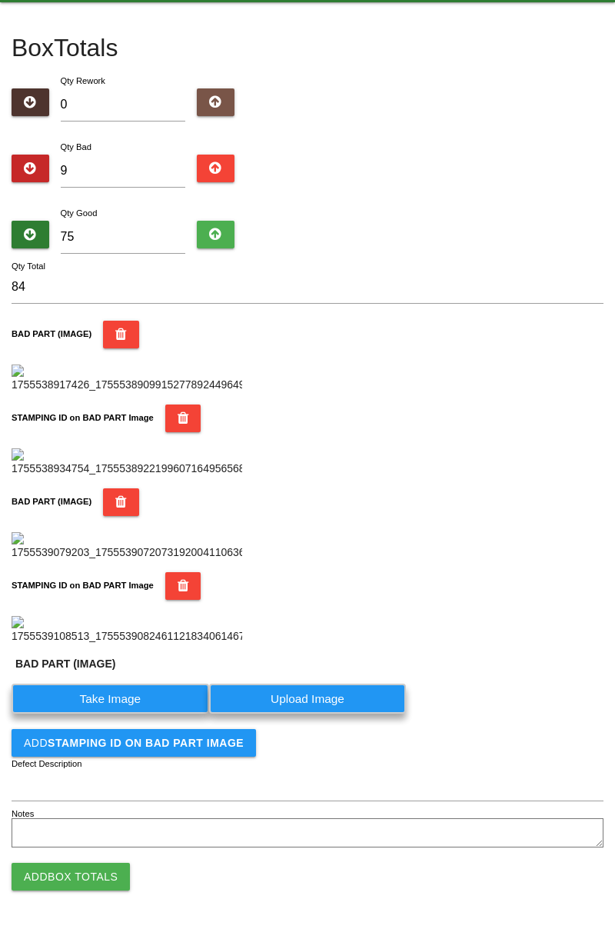
click at [102, 714] on label "Take Image" at bounding box center [111, 699] width 198 height 30
click at [0, 0] on \(IMAGE\) "Take Image" at bounding box center [0, 0] width 0 height 0
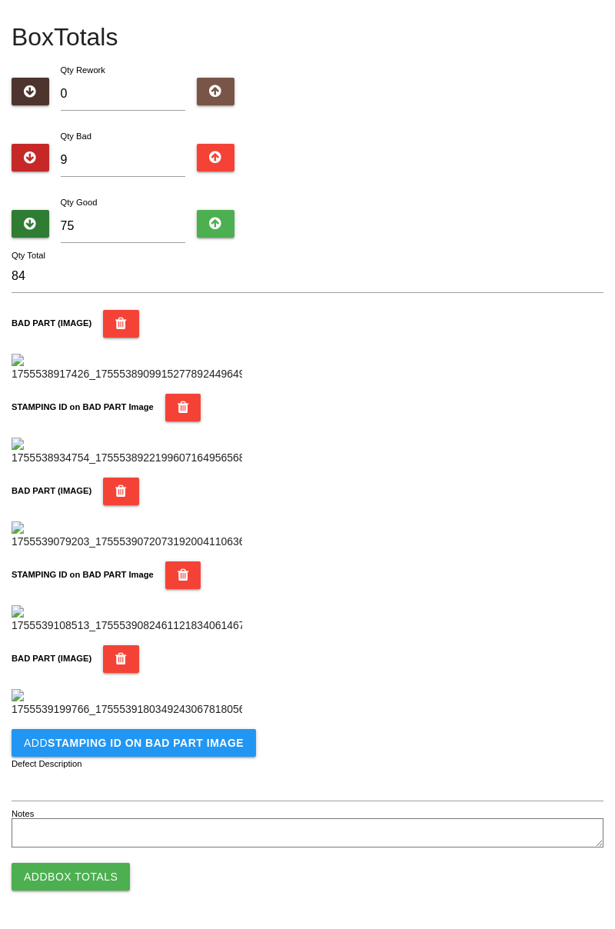
scroll to position [1095, 0]
click at [107, 753] on button "Add STAMPING ID on BAD PART Image" at bounding box center [134, 743] width 245 height 28
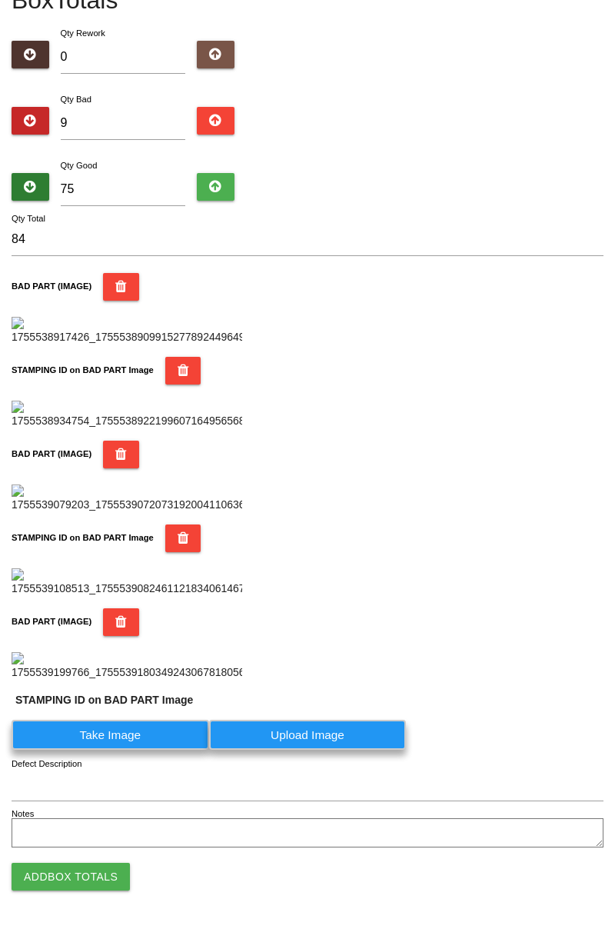
click at [93, 750] on label "Take Image" at bounding box center [111, 735] width 198 height 30
click at [0, 0] on PART "Take Image" at bounding box center [0, 0] width 0 height 0
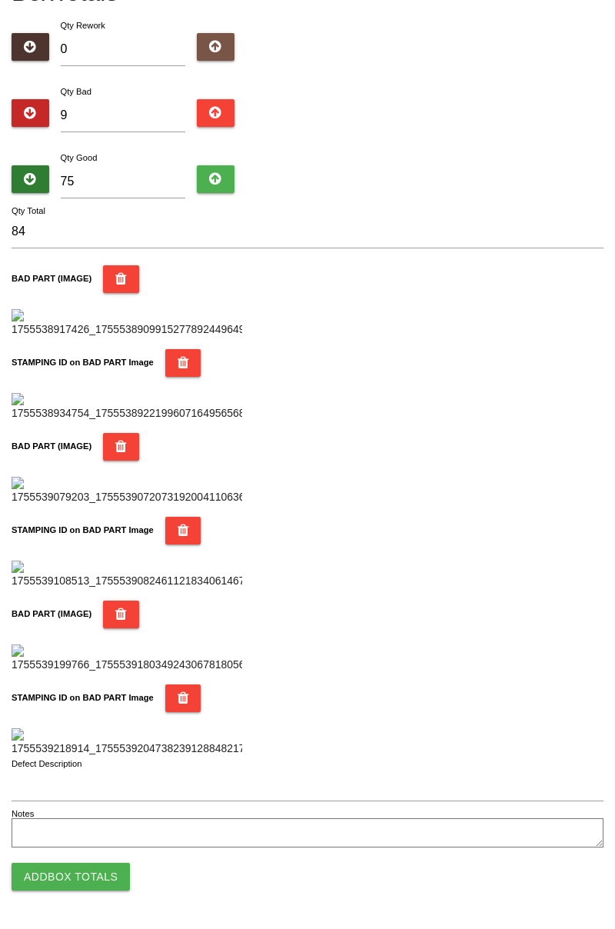
scroll to position [1348, 0]
click at [73, 881] on button "Add Box Totals" at bounding box center [71, 877] width 118 height 28
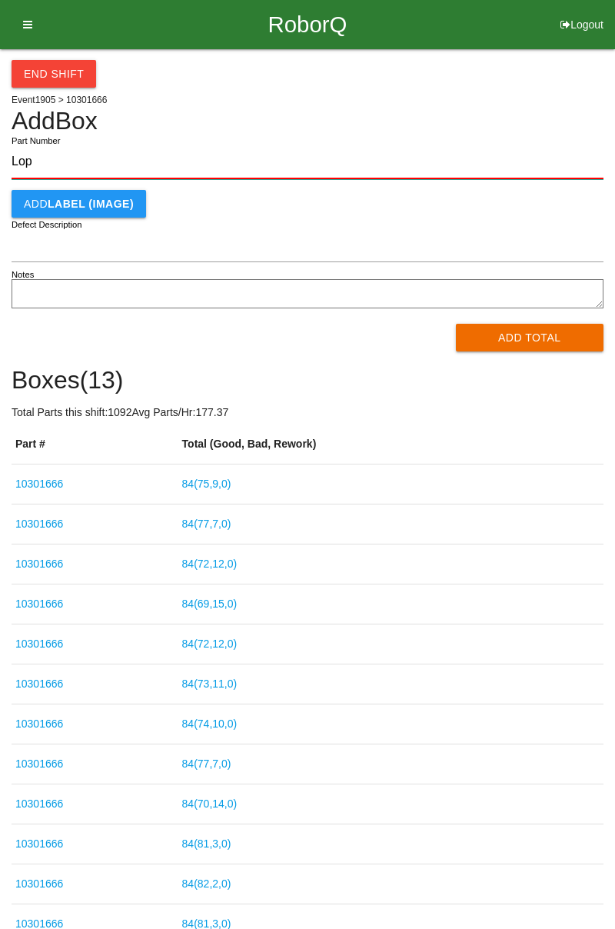
type input "Lop"
